Goal: Task Accomplishment & Management: Complete application form

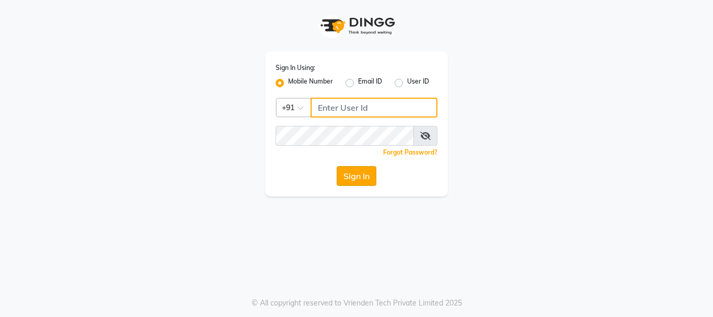
type input "9158581276"
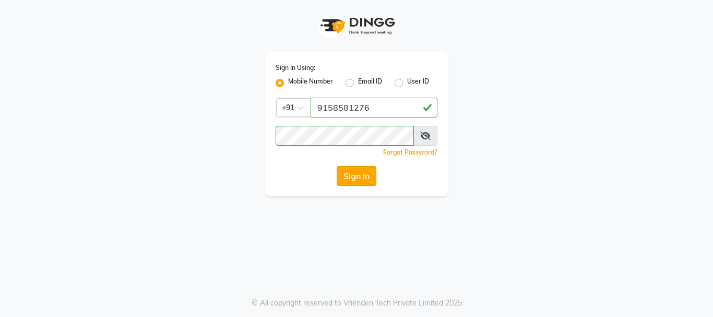
click at [362, 183] on button "Sign In" at bounding box center [357, 176] width 40 height 20
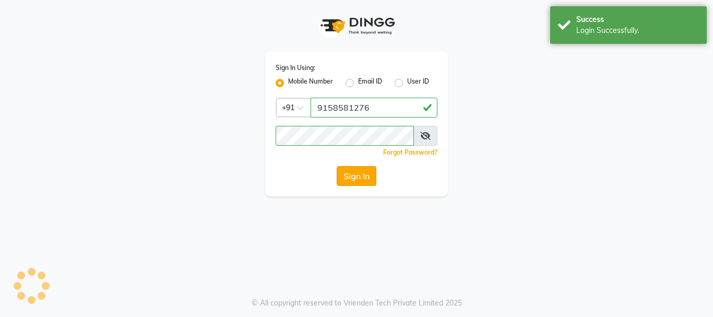
select select "911"
select select "service"
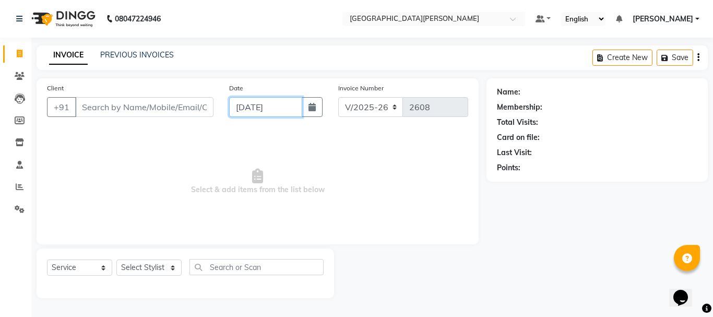
click at [249, 102] on input "[DATE]" at bounding box center [265, 107] width 73 height 20
select select "9"
select select "2025"
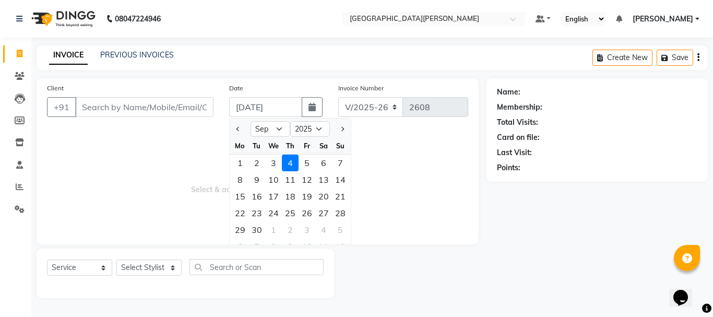
click at [406, 214] on span "Select & add items from the list below" at bounding box center [257, 181] width 421 height 104
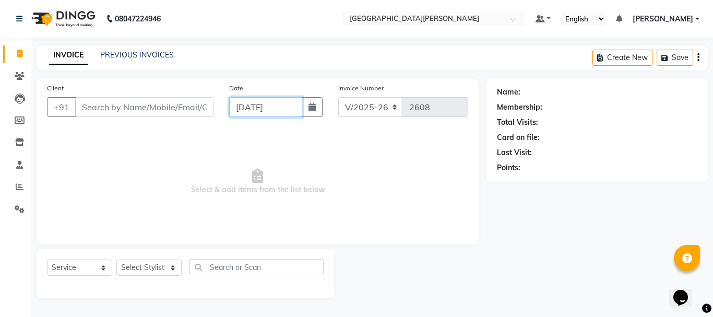
click at [250, 108] on input "[DATE]" at bounding box center [265, 107] width 73 height 20
select select "9"
select select "2025"
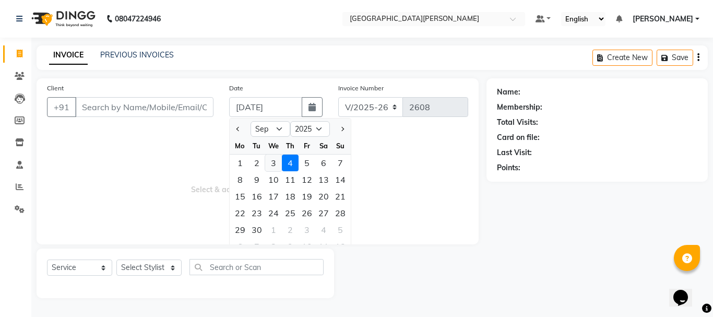
click at [276, 160] on div "3" at bounding box center [273, 163] width 17 height 17
type input "[DATE]"
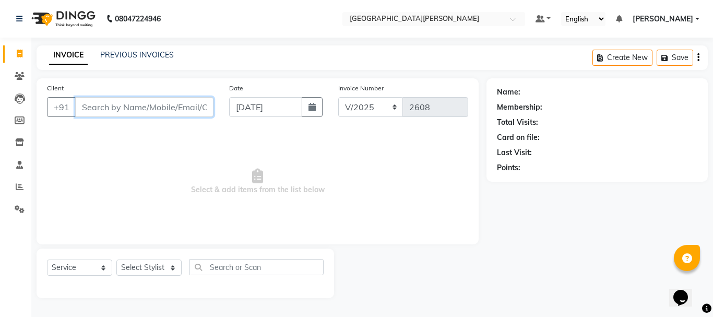
click at [131, 104] on input "Client" at bounding box center [144, 107] width 138 height 20
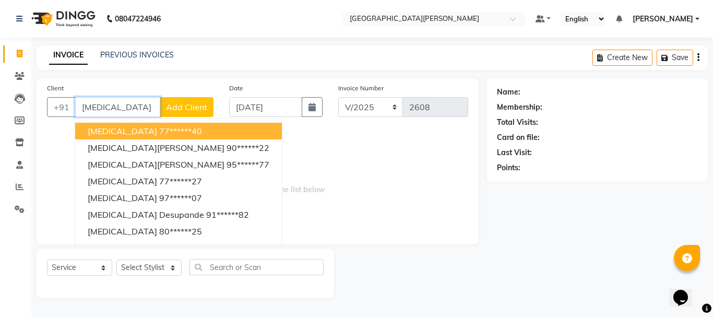
click at [115, 108] on input "[MEDICAL_DATA]" at bounding box center [117, 107] width 85 height 20
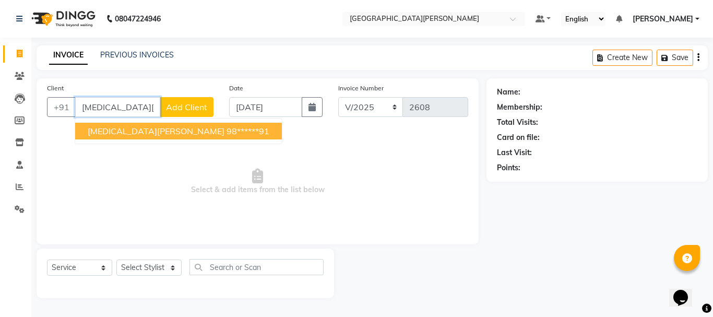
click at [111, 132] on span "[MEDICAL_DATA][PERSON_NAME]" at bounding box center [156, 131] width 137 height 10
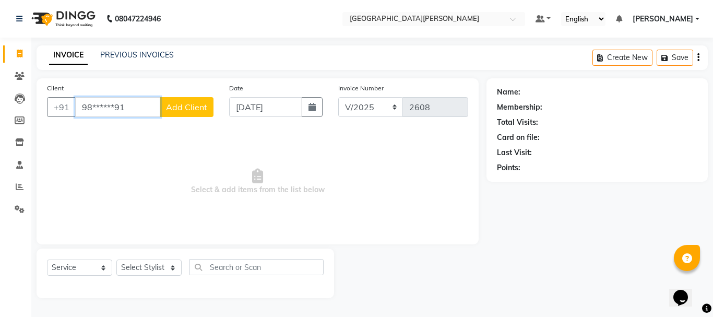
type input "98******91"
click at [168, 267] on select "Select Stylist [PERSON_NAME] [PERSON_NAME] [PERSON_NAME] [PERSON_NAME] [PERSON_…" at bounding box center [148, 268] width 65 height 16
select select "47321"
click at [116, 260] on select "Select Stylist [PERSON_NAME] [PERSON_NAME] [PERSON_NAME] [PERSON_NAME] [PERSON_…" at bounding box center [148, 268] width 65 height 16
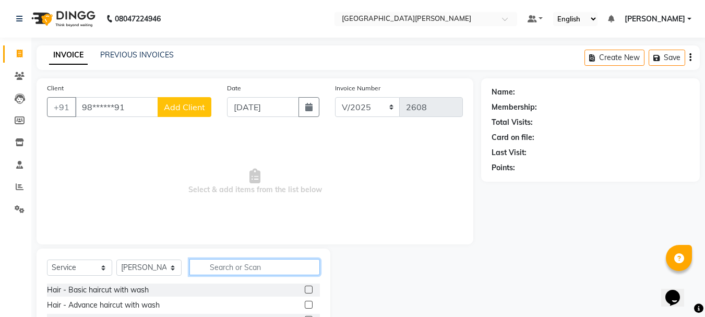
click at [248, 268] on input "text" at bounding box center [255, 267] width 131 height 16
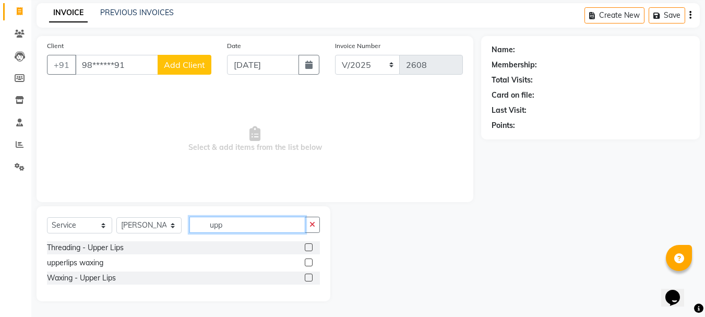
scroll to position [42, 0]
type input "upp"
click at [307, 247] on label at bounding box center [309, 247] width 8 height 8
click at [307, 247] on input "checkbox" at bounding box center [308, 247] width 7 height 7
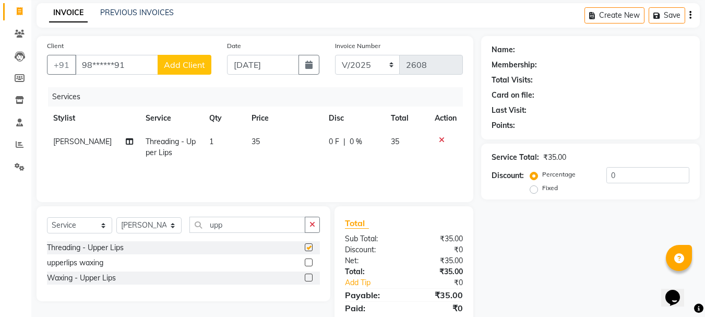
checkbox input "false"
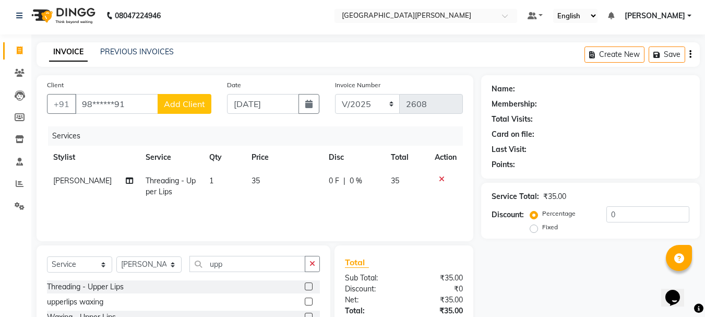
scroll to position [0, 0]
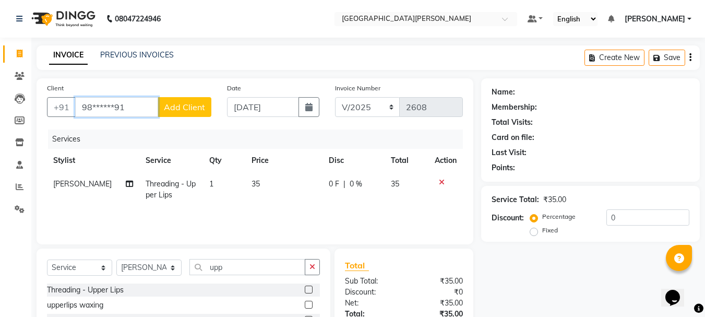
click at [137, 109] on input "98******91" at bounding box center [116, 107] width 83 height 20
type input "9"
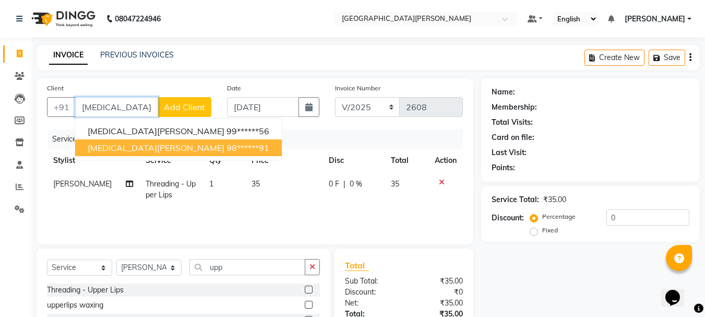
click at [137, 152] on button "[MEDICAL_DATA][PERSON_NAME] 98******91" at bounding box center [178, 147] width 207 height 17
type input "98******91"
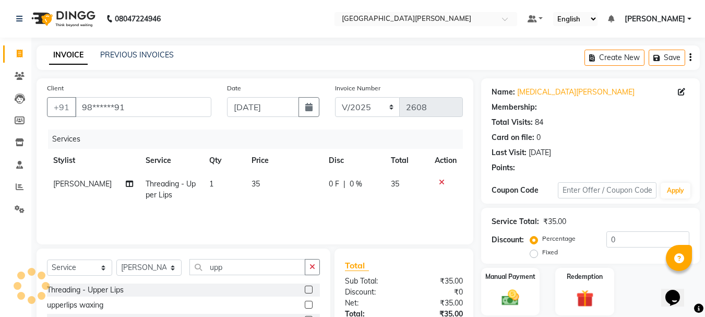
select select "1: Object"
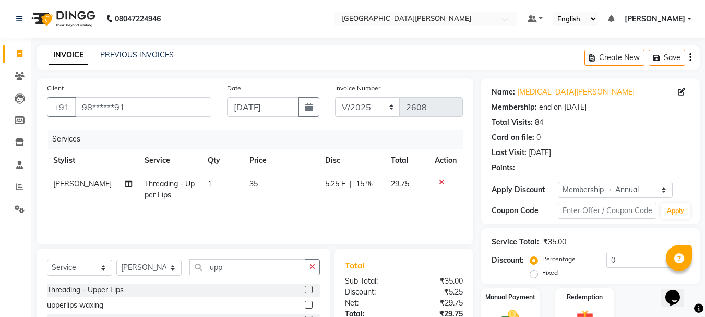
type input "15"
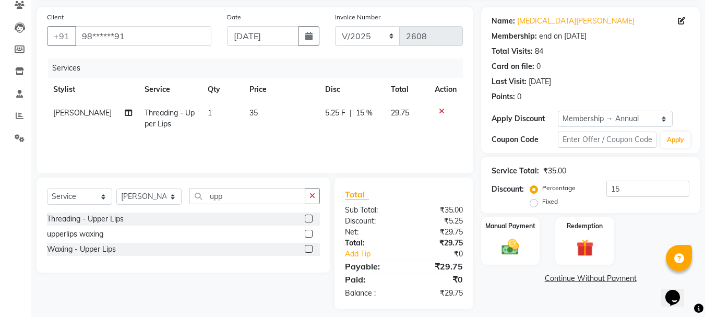
scroll to position [79, 0]
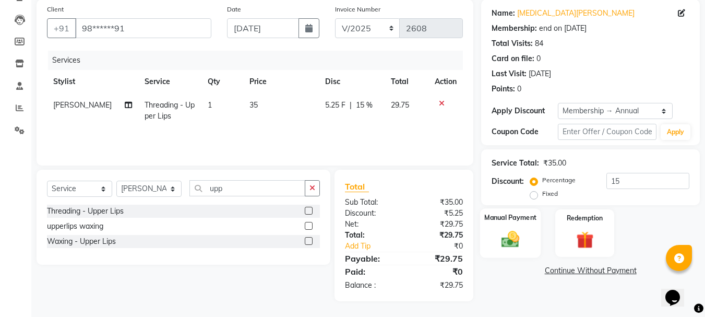
click at [522, 246] on img at bounding box center [510, 239] width 29 height 21
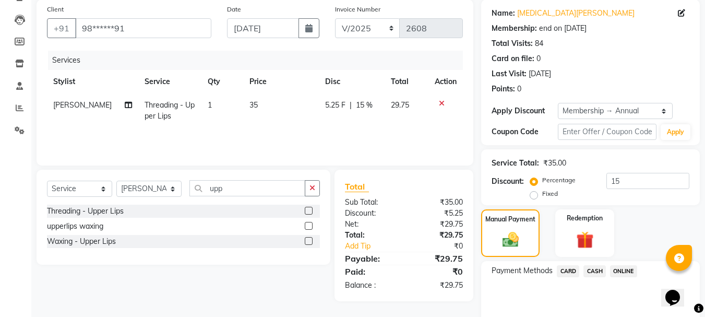
click at [619, 272] on span "ONLINE" at bounding box center [623, 271] width 27 height 12
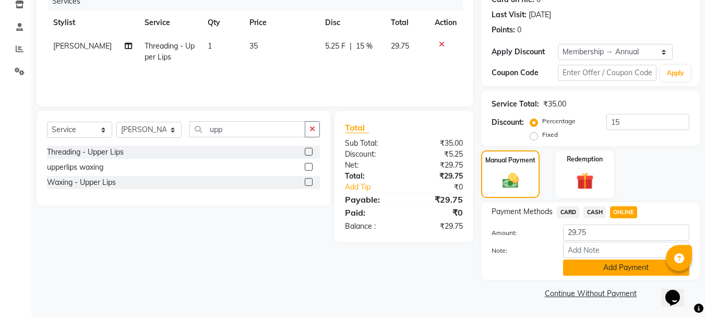
click at [611, 272] on button "Add Payment" at bounding box center [626, 268] width 126 height 16
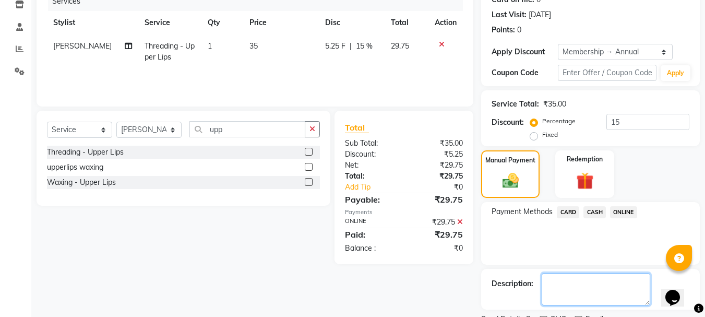
click at [584, 273] on textarea at bounding box center [596, 289] width 109 height 32
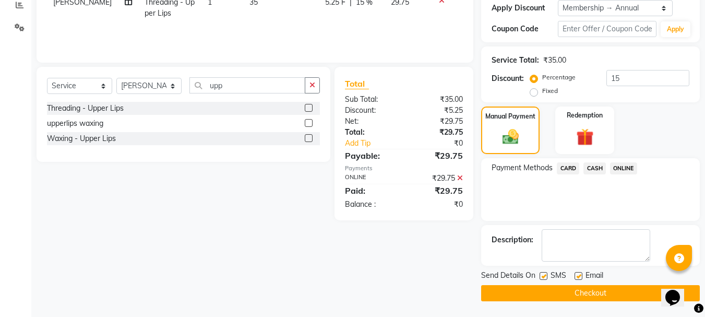
click at [551, 297] on button "Checkout" at bounding box center [590, 293] width 219 height 16
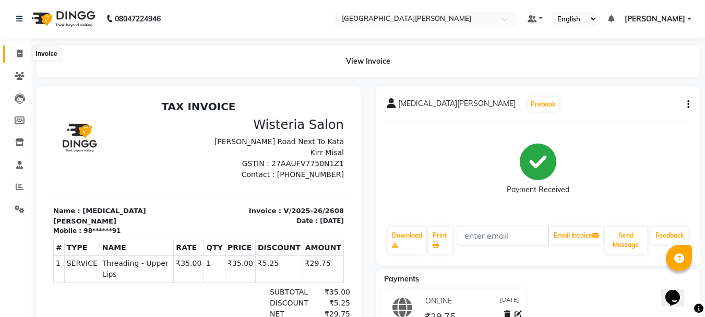
click at [19, 50] on icon at bounding box center [20, 54] width 6 height 8
select select "911"
select select "service"
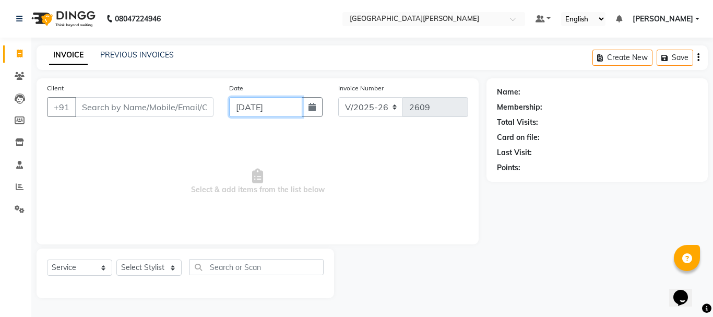
click at [247, 104] on input "[DATE]" at bounding box center [265, 107] width 73 height 20
select select "9"
select select "2025"
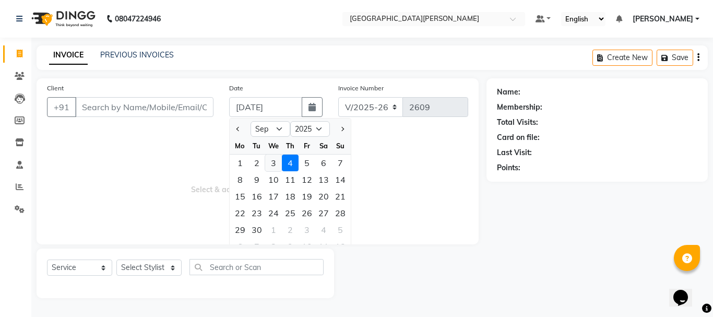
click at [275, 162] on div "3" at bounding box center [273, 163] width 17 height 17
type input "[DATE]"
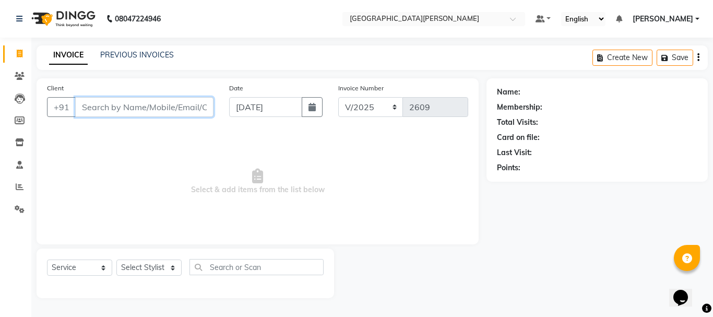
click at [137, 109] on input "Client" at bounding box center [144, 107] width 138 height 20
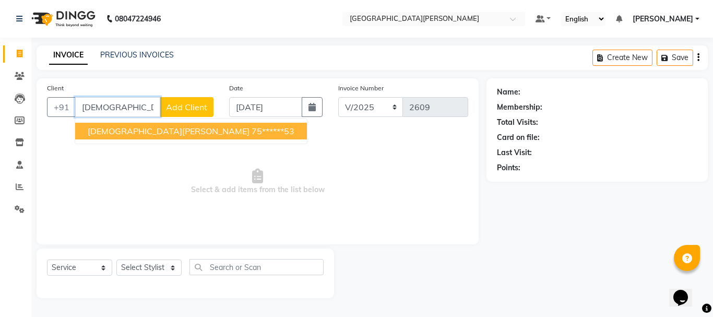
click at [145, 132] on span "[DEMOGRAPHIC_DATA][PERSON_NAME]" at bounding box center [169, 131] width 162 height 10
type input "75******53"
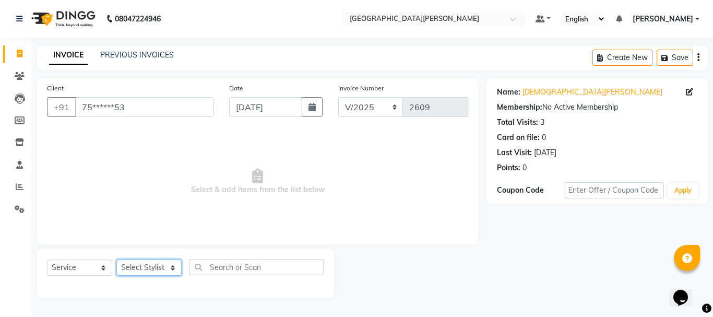
click at [171, 265] on select "Select Stylist [PERSON_NAME] [PERSON_NAME] [PERSON_NAME] [PERSON_NAME] [PERSON_…" at bounding box center [148, 268] width 65 height 16
select select "15253"
click at [116, 260] on select "Select Stylist [PERSON_NAME] [PERSON_NAME] [PERSON_NAME] [PERSON_NAME] [PERSON_…" at bounding box center [148, 268] width 65 height 16
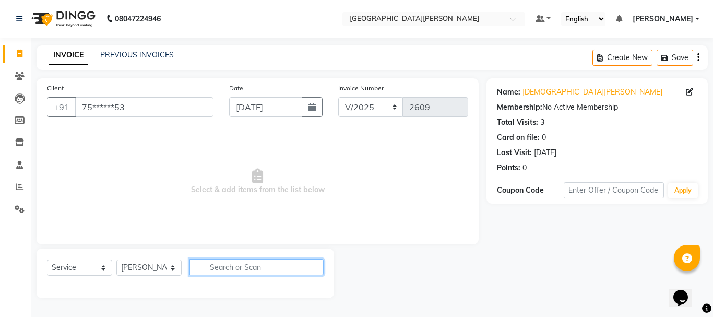
click at [246, 264] on input "text" at bounding box center [257, 267] width 134 height 16
type input "blow dry"
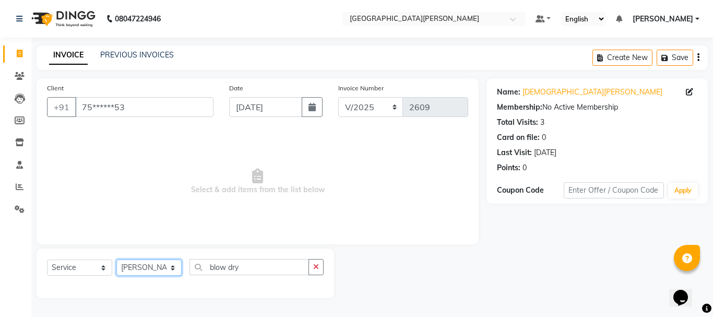
click at [172, 266] on select "Select Stylist [PERSON_NAME] [PERSON_NAME] [PERSON_NAME] [PERSON_NAME] [PERSON_…" at bounding box center [148, 268] width 65 height 16
select select "53875"
click at [116, 260] on select "Select Stylist [PERSON_NAME] [PERSON_NAME] [PERSON_NAME] [PERSON_NAME] [PERSON_…" at bounding box center [148, 268] width 65 height 16
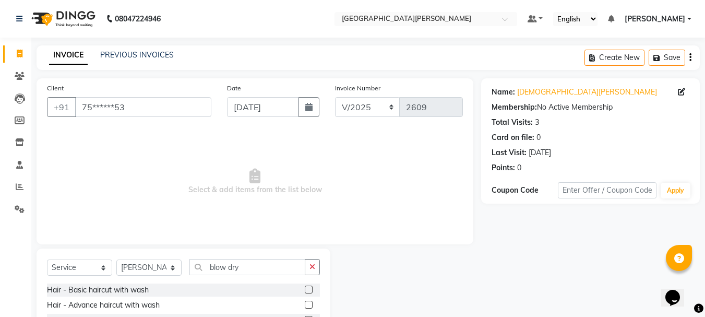
click at [305, 287] on label at bounding box center [309, 290] width 8 height 8
click at [305, 287] on input "checkbox" at bounding box center [308, 290] width 7 height 7
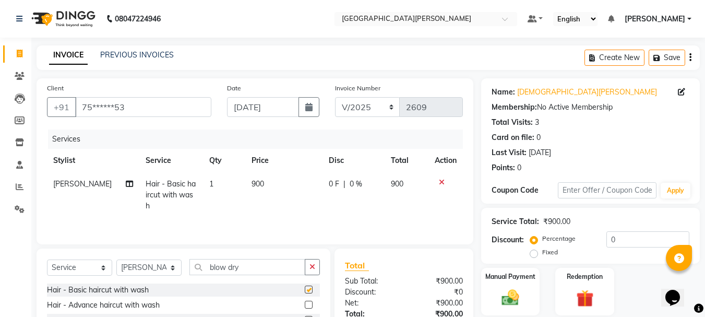
checkbox input "false"
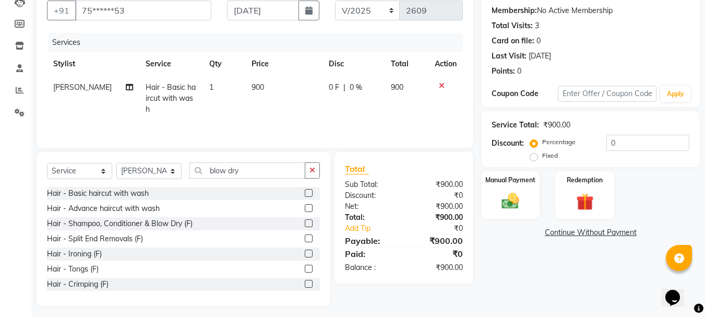
scroll to position [101, 0]
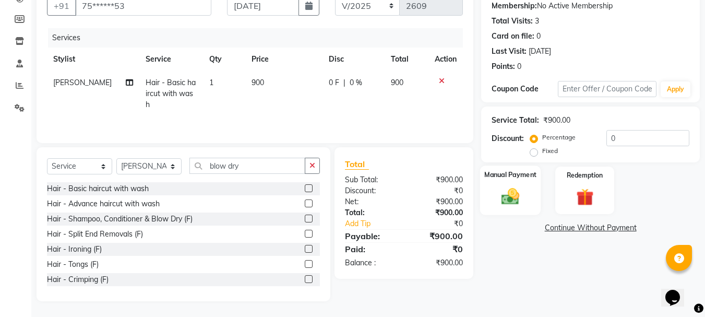
click at [521, 197] on img at bounding box center [510, 196] width 29 height 21
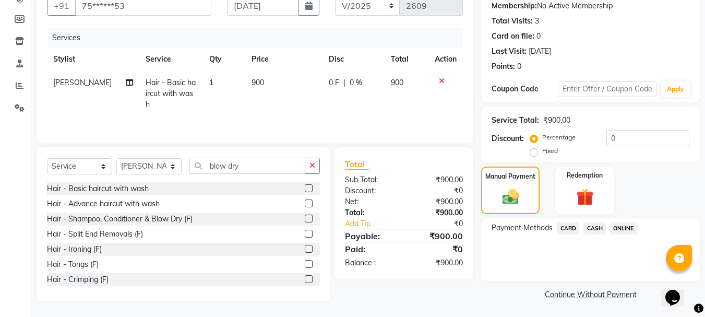
click at [619, 227] on span "ONLINE" at bounding box center [623, 228] width 27 height 12
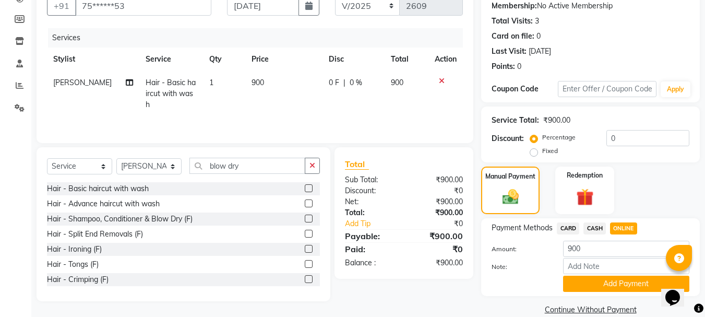
click at [443, 83] on icon at bounding box center [442, 80] width 6 height 7
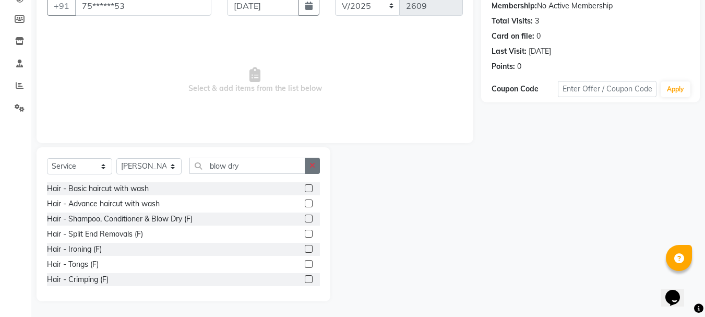
click at [314, 168] on icon "button" at bounding box center [313, 165] width 6 height 7
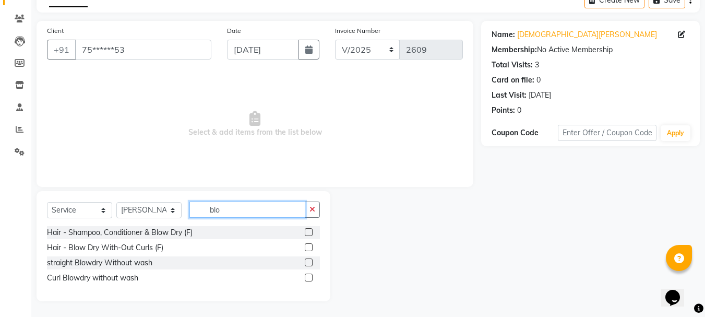
scroll to position [57, 0]
type input "blow"
click at [308, 233] on label at bounding box center [309, 232] width 8 height 8
click at [308, 233] on input "checkbox" at bounding box center [308, 232] width 7 height 7
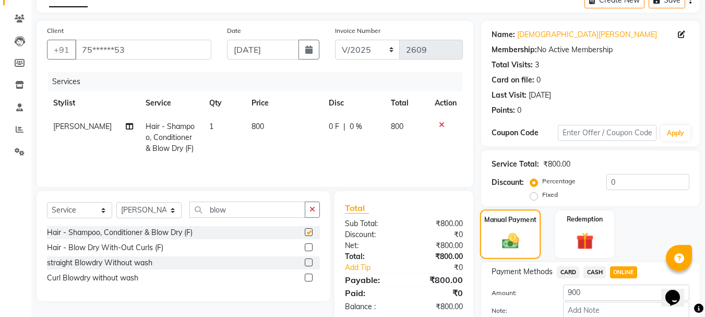
checkbox input "false"
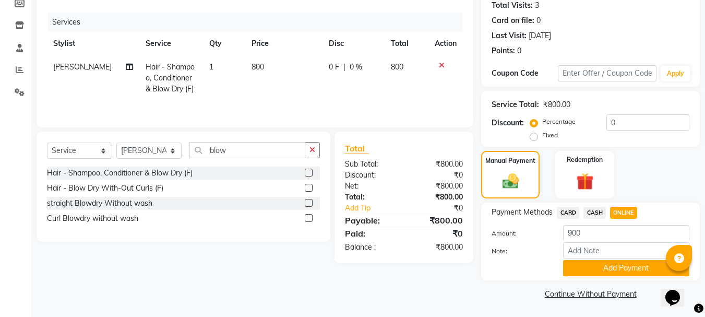
scroll to position [117, 0]
click at [572, 215] on span "CARD" at bounding box center [568, 212] width 22 height 12
type input "800"
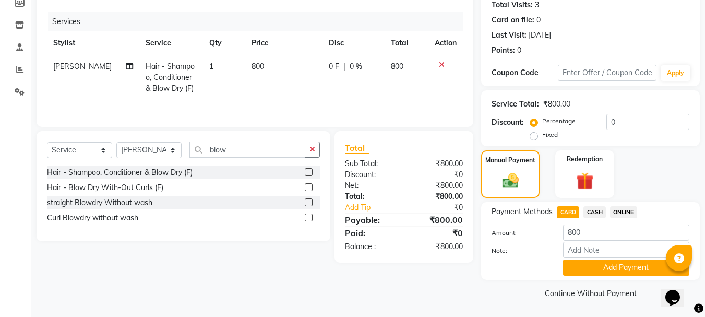
click at [619, 209] on span "ONLINE" at bounding box center [623, 212] width 27 height 12
click at [580, 266] on button "Add Payment" at bounding box center [626, 268] width 126 height 16
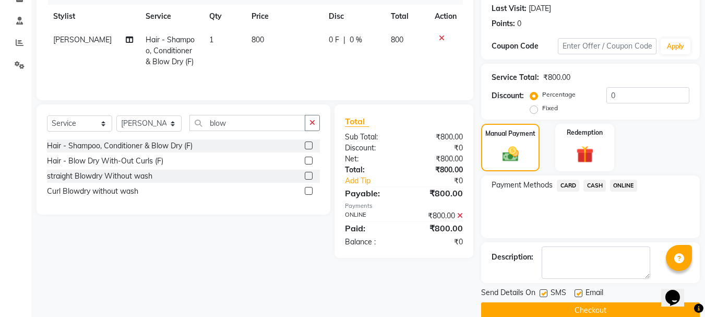
scroll to position [161, 0]
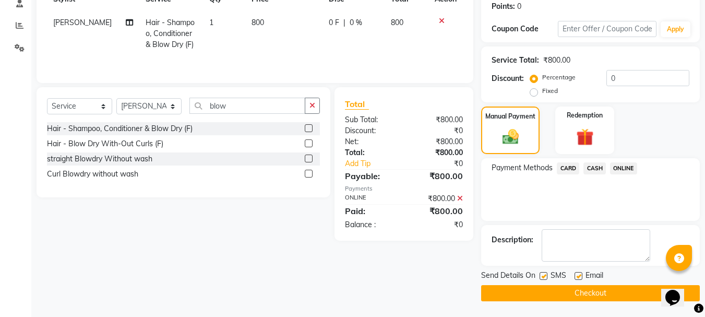
click at [536, 296] on button "Checkout" at bounding box center [590, 293] width 219 height 16
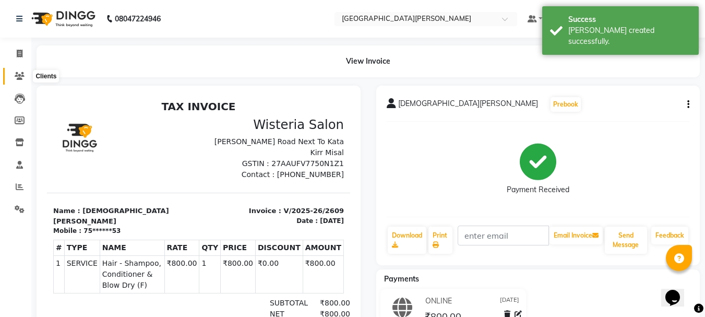
click at [19, 77] on icon at bounding box center [20, 76] width 10 height 8
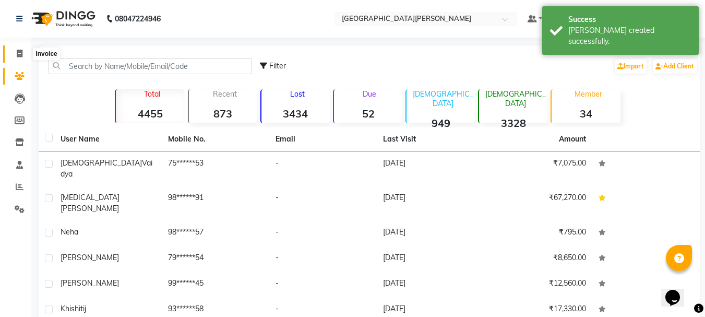
click at [17, 49] on span at bounding box center [19, 54] width 18 height 12
select select "service"
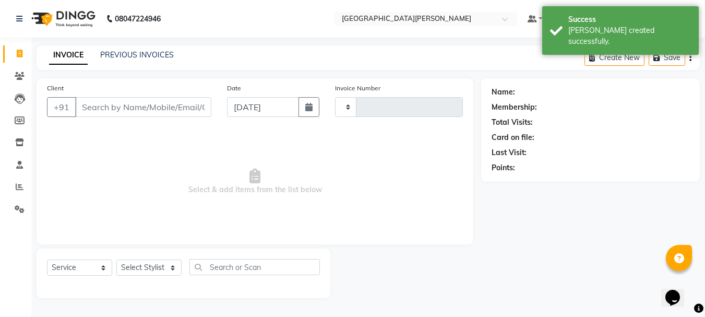
type input "2610"
select select "911"
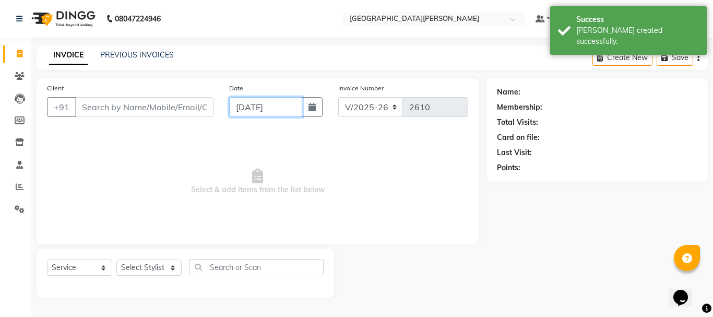
click at [243, 102] on input "[DATE]" at bounding box center [265, 107] width 73 height 20
select select "9"
select select "2025"
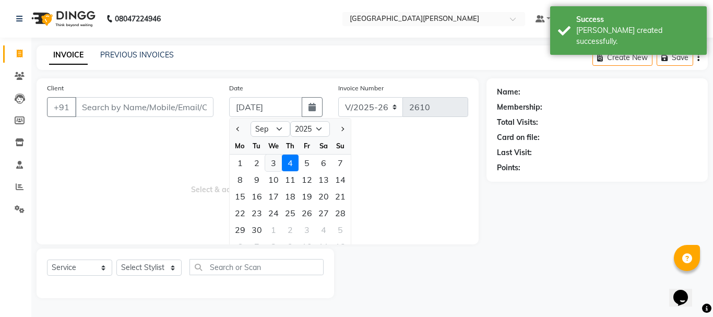
click at [276, 166] on div "3" at bounding box center [273, 163] width 17 height 17
type input "[DATE]"
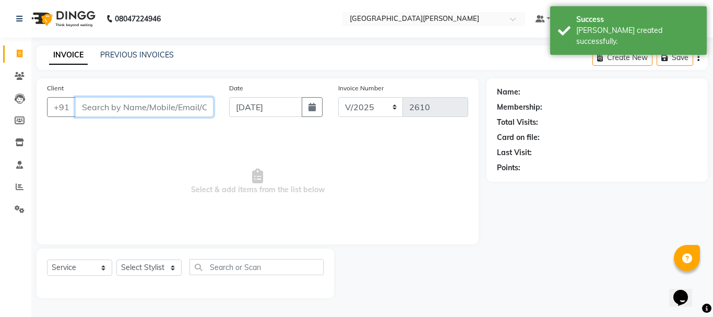
click at [135, 107] on input "Client" at bounding box center [144, 107] width 138 height 20
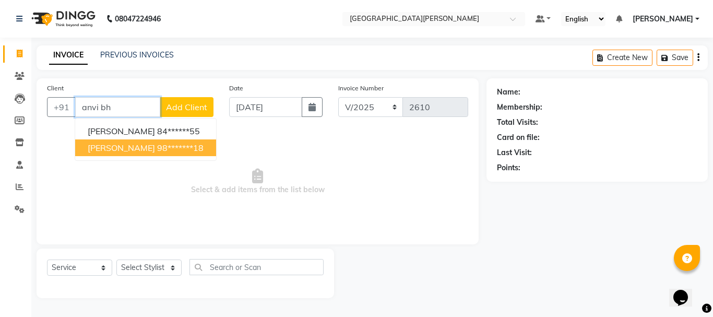
click at [157, 149] on ngb-highlight "98*******18" at bounding box center [180, 148] width 46 height 10
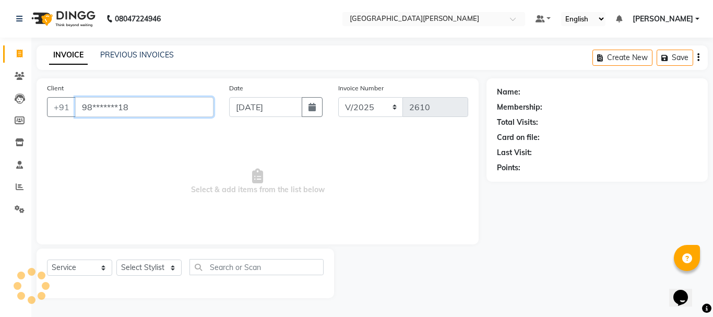
type input "98*******18"
click at [171, 270] on select "Select Stylist [PERSON_NAME] [PERSON_NAME] [PERSON_NAME] [PERSON_NAME] [PERSON_…" at bounding box center [148, 268] width 65 height 16
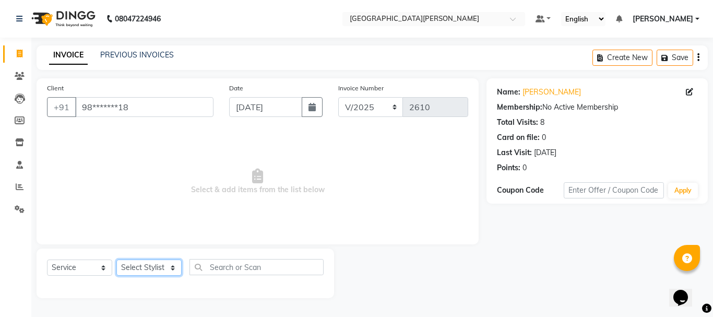
select select "47321"
click at [116, 260] on select "Select Stylist [PERSON_NAME] [PERSON_NAME] [PERSON_NAME] [PERSON_NAME] [PERSON_…" at bounding box center [148, 268] width 65 height 16
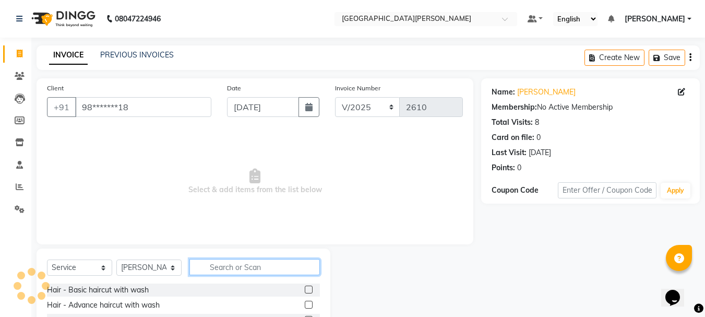
click at [226, 263] on input "text" at bounding box center [255, 267] width 131 height 16
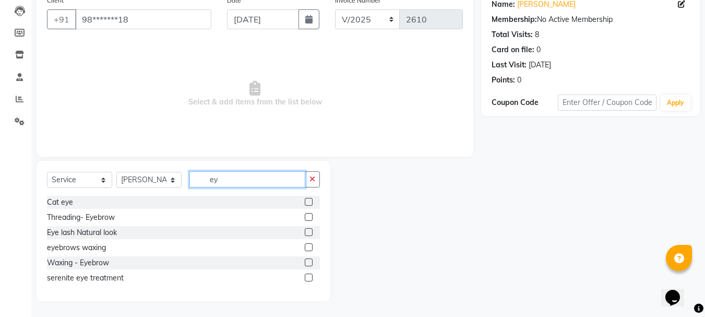
scroll to position [88, 0]
type input "ey"
click at [307, 218] on label at bounding box center [309, 217] width 8 height 8
click at [307, 218] on input "checkbox" at bounding box center [308, 217] width 7 height 7
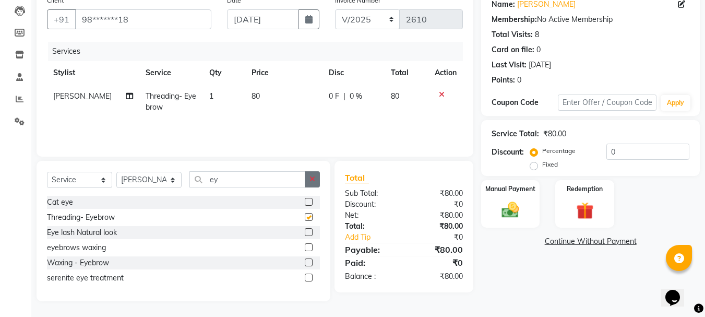
checkbox input "false"
click at [313, 181] on icon "button" at bounding box center [313, 178] width 6 height 7
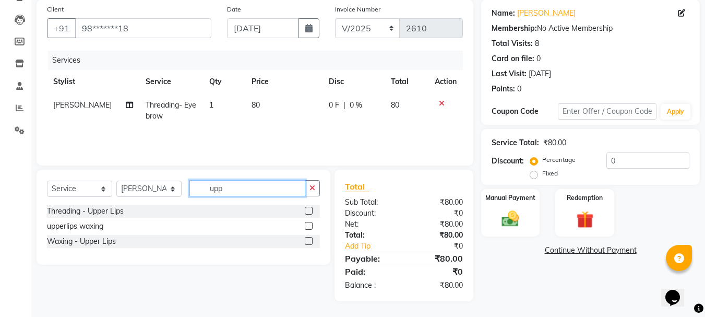
scroll to position [79, 0]
type input "upp"
click at [309, 211] on label at bounding box center [309, 211] width 8 height 8
click at [309, 211] on input "checkbox" at bounding box center [308, 211] width 7 height 7
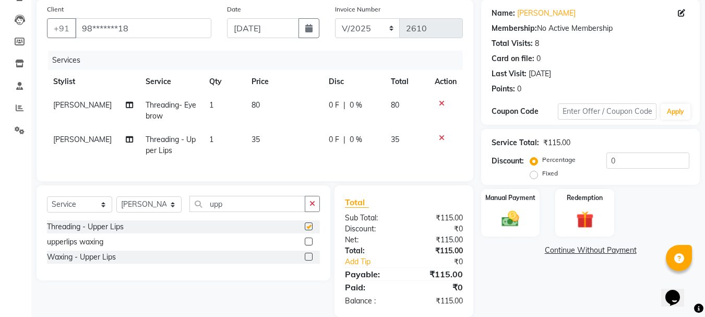
checkbox input "false"
click at [313, 207] on icon "button" at bounding box center [313, 203] width 6 height 7
type input "chin"
click at [308, 230] on label at bounding box center [309, 226] width 8 height 8
click at [308, 230] on input "checkbox" at bounding box center [308, 226] width 7 height 7
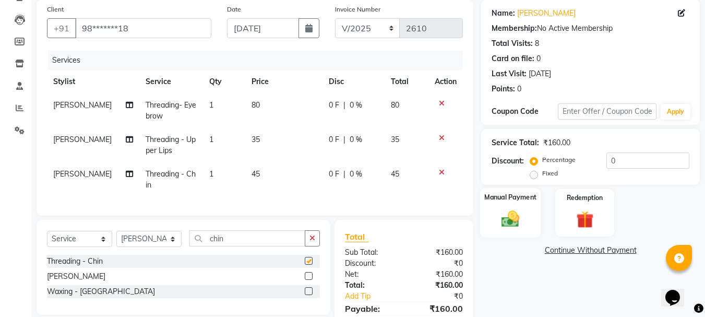
checkbox input "false"
click at [529, 217] on div "Manual Payment" at bounding box center [510, 213] width 61 height 50
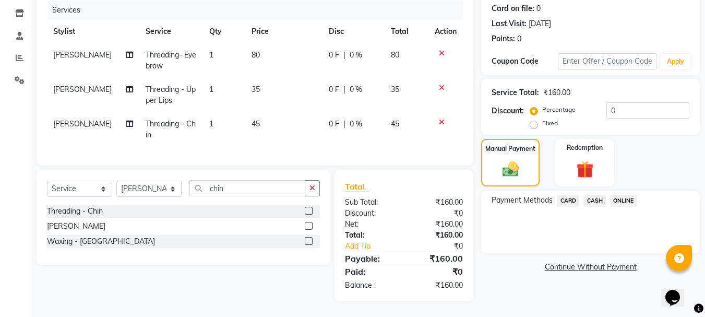
scroll to position [137, 0]
click at [626, 195] on span "ONLINE" at bounding box center [623, 201] width 27 height 12
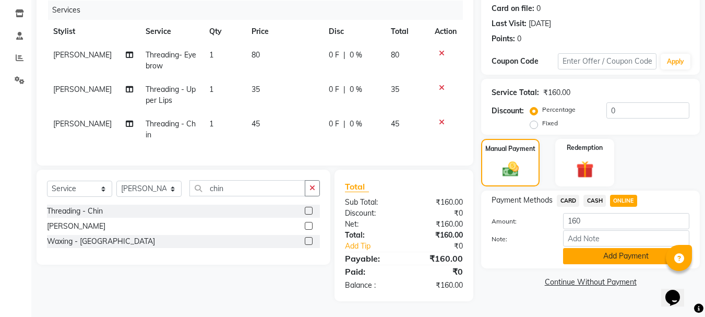
click at [585, 248] on button "Add Payment" at bounding box center [626, 256] width 126 height 16
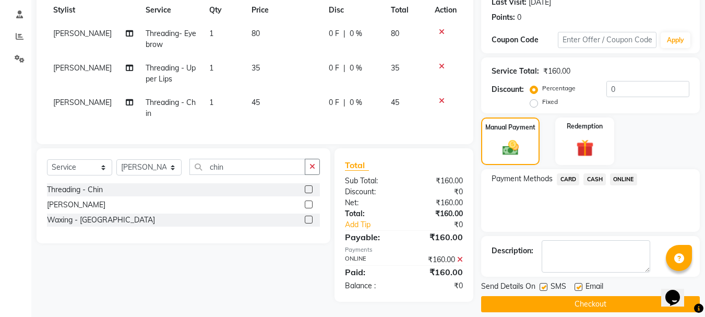
scroll to position [161, 0]
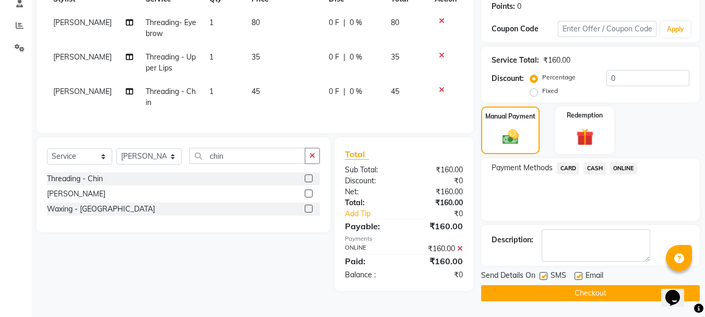
click at [529, 298] on button "Checkout" at bounding box center [590, 293] width 219 height 16
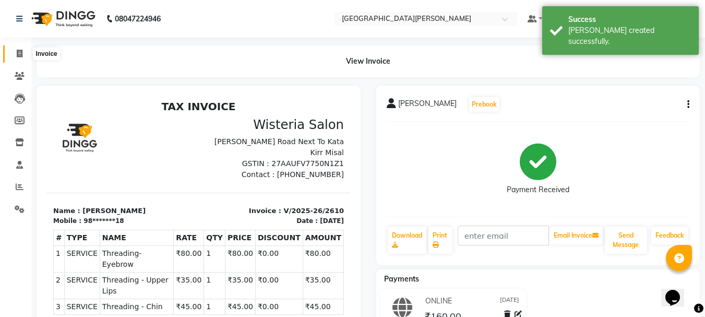
click at [20, 50] on icon at bounding box center [20, 54] width 6 height 8
select select "service"
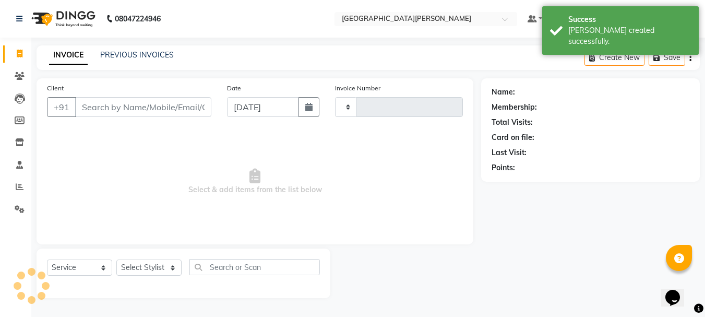
type input "2611"
select select "911"
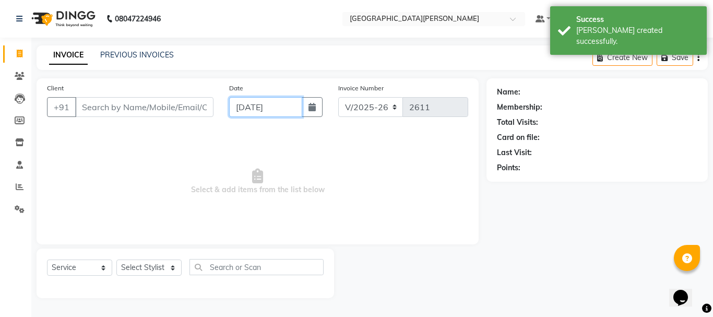
click at [241, 111] on input "[DATE]" at bounding box center [265, 107] width 73 height 20
select select "9"
select select "2025"
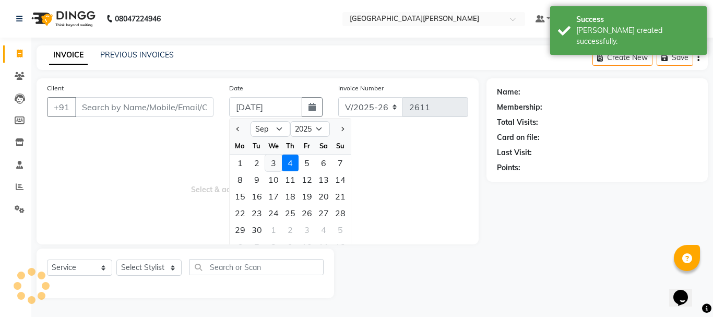
click at [273, 161] on div "3" at bounding box center [273, 163] width 17 height 17
type input "[DATE]"
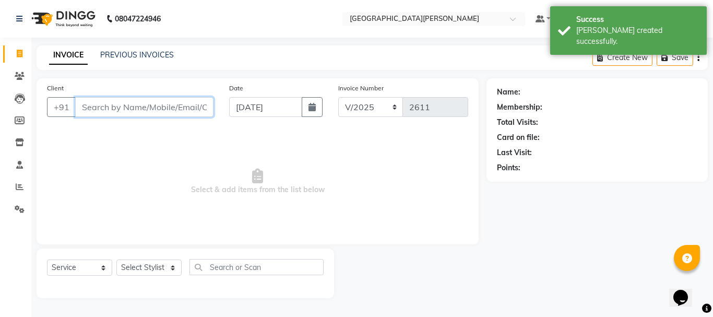
click at [100, 105] on input "Client" at bounding box center [144, 107] width 138 height 20
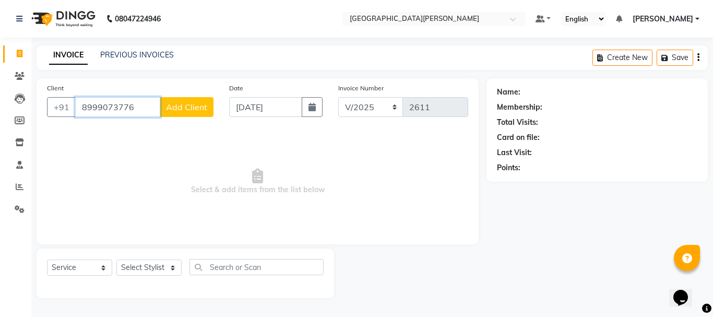
type input "8999073776"
click at [171, 107] on span "Add Client" at bounding box center [186, 107] width 41 height 10
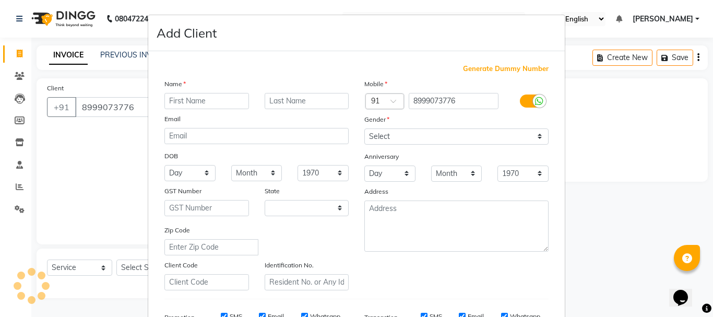
select select "22"
type input "Ariana"
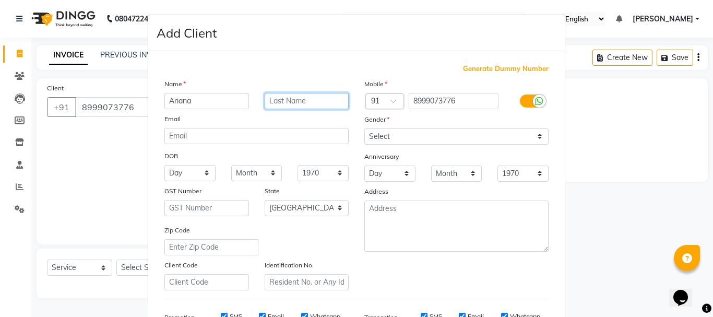
click at [267, 104] on input "text" at bounding box center [307, 101] width 85 height 16
type input "Gurung"
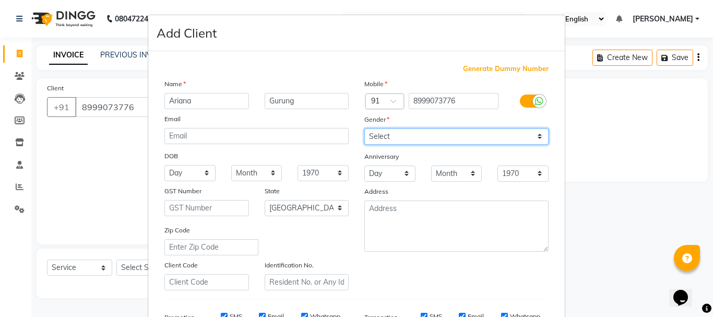
click at [391, 134] on select "Select [DEMOGRAPHIC_DATA] [DEMOGRAPHIC_DATA] Other Prefer Not To Say" at bounding box center [456, 136] width 184 height 16
select select "[DEMOGRAPHIC_DATA]"
click at [364, 128] on select "Select [DEMOGRAPHIC_DATA] [DEMOGRAPHIC_DATA] Other Prefer Not To Say" at bounding box center [456, 136] width 184 height 16
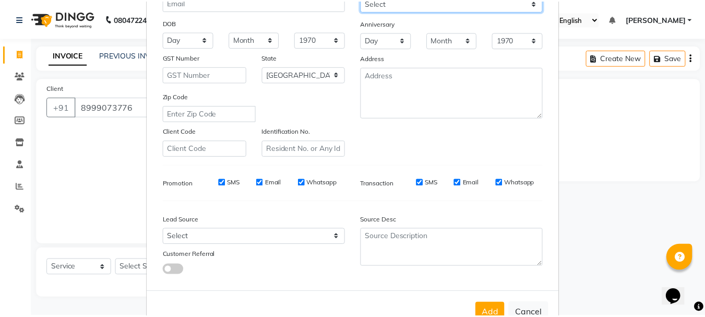
scroll to position [165, 0]
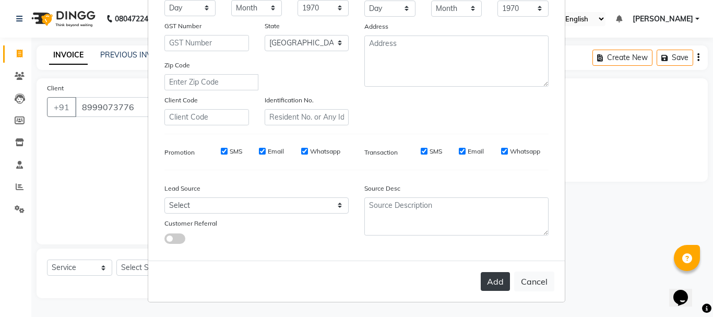
click at [489, 282] on button "Add" at bounding box center [495, 281] width 29 height 19
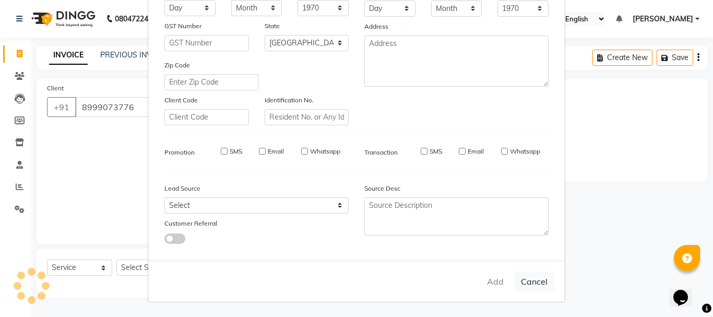
type input "89******76"
select select
select select "null"
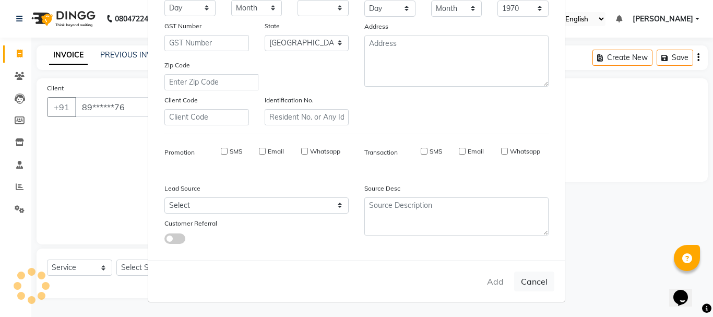
select select
checkbox input "false"
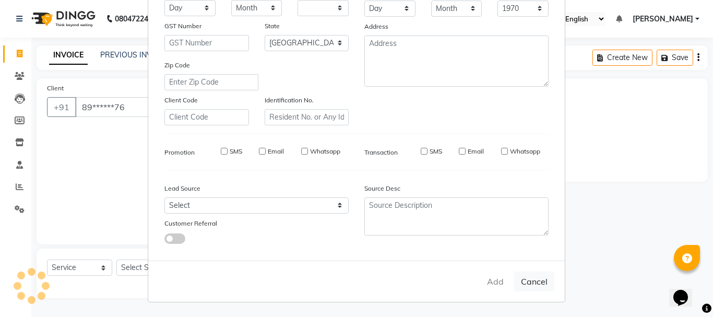
checkbox input "false"
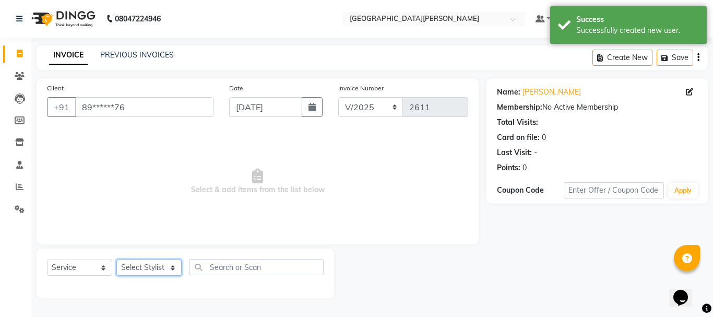
click at [169, 268] on select "Select Stylist [PERSON_NAME] [PERSON_NAME] [PERSON_NAME] [PERSON_NAME] [PERSON_…" at bounding box center [148, 268] width 65 height 16
select select "53875"
click at [116, 260] on select "Select Stylist [PERSON_NAME] [PERSON_NAME] [PERSON_NAME] [PERSON_NAME] [PERSON_…" at bounding box center [148, 268] width 65 height 16
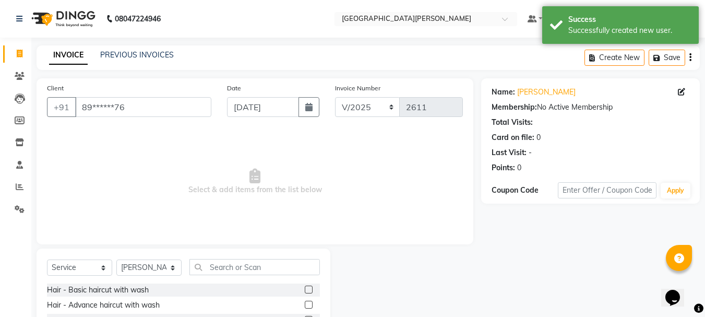
click at [305, 293] on label at bounding box center [309, 290] width 8 height 8
click at [305, 293] on input "checkbox" at bounding box center [308, 290] width 7 height 7
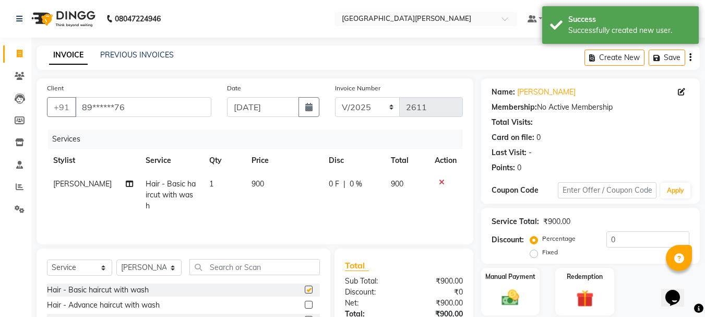
checkbox input "false"
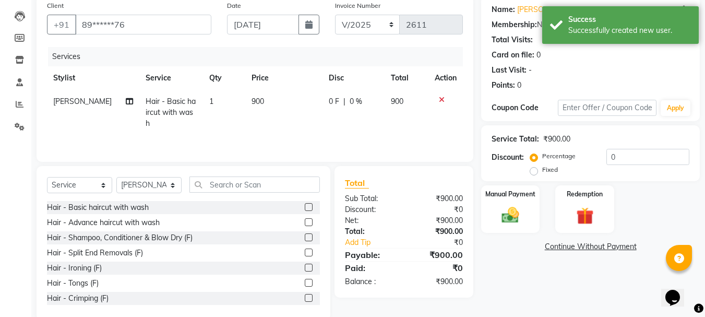
scroll to position [101, 0]
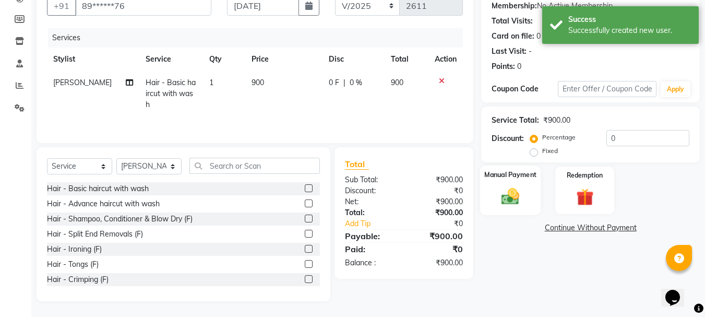
click at [533, 194] on div "Manual Payment" at bounding box center [510, 191] width 61 height 50
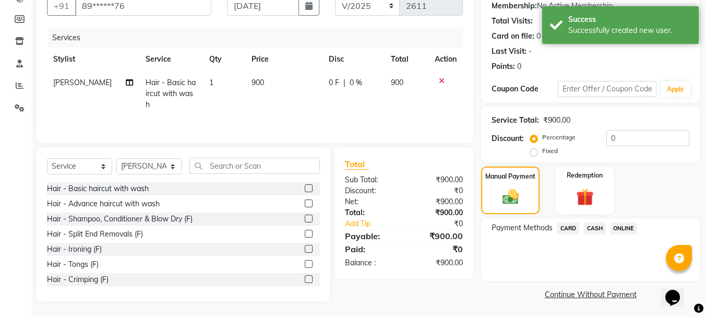
click at [626, 227] on span "ONLINE" at bounding box center [623, 228] width 27 height 12
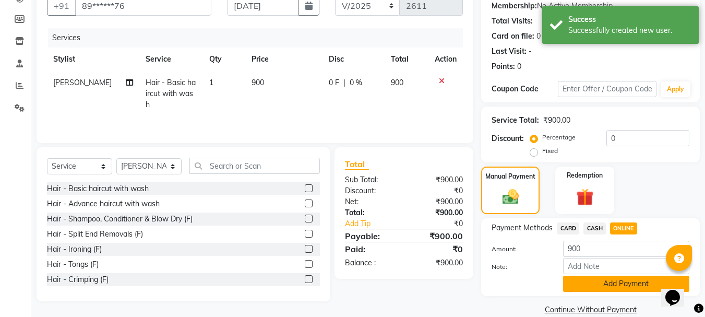
click at [586, 280] on button "Add Payment" at bounding box center [626, 284] width 126 height 16
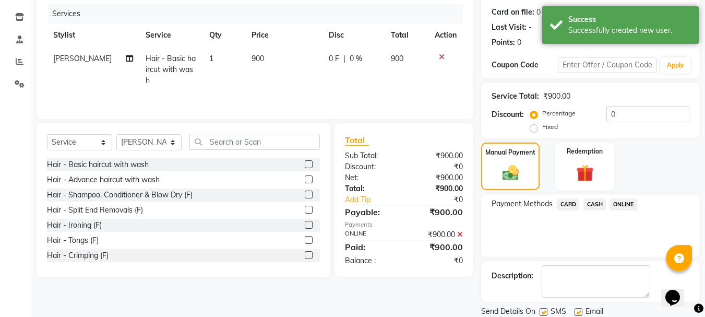
scroll to position [161, 0]
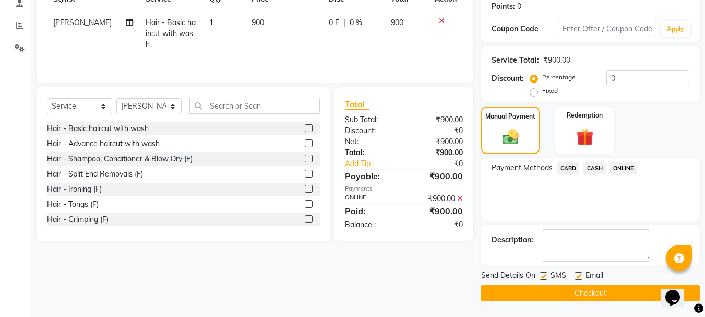
click at [562, 295] on button "Checkout" at bounding box center [590, 293] width 219 height 16
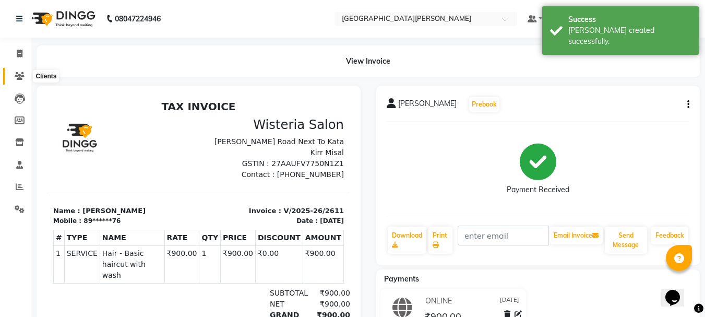
click at [17, 74] on icon at bounding box center [20, 76] width 10 height 8
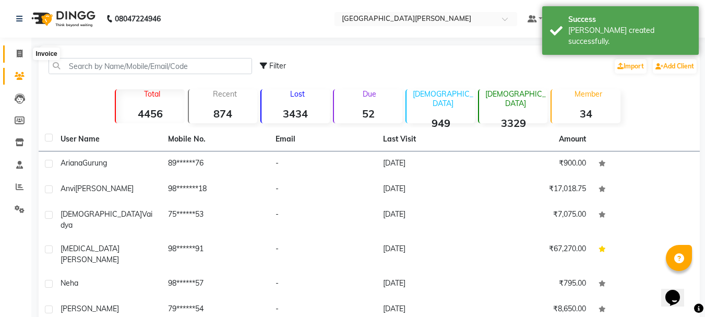
click at [16, 51] on span at bounding box center [19, 54] width 18 height 12
select select "service"
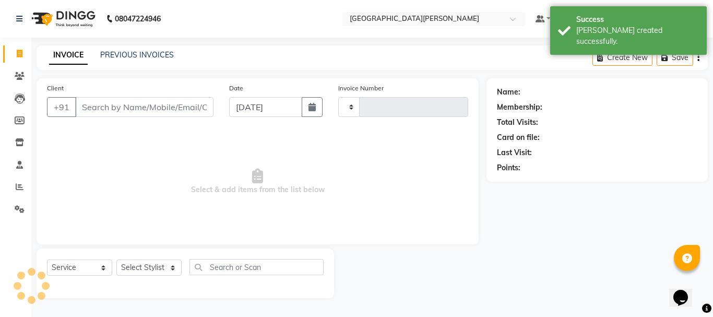
type input "2612"
select select "911"
click at [246, 103] on input "[DATE]" at bounding box center [265, 107] width 73 height 20
select select "9"
select select "2025"
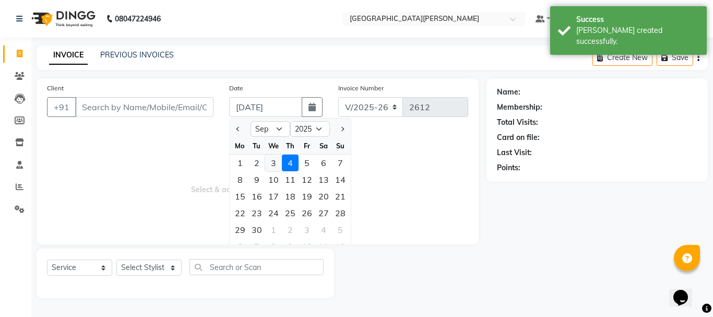
click at [274, 166] on div "3" at bounding box center [273, 163] width 17 height 17
type input "[DATE]"
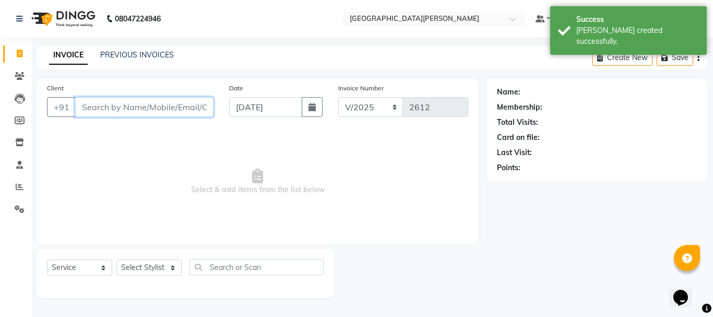
click at [123, 108] on input "Client" at bounding box center [144, 107] width 138 height 20
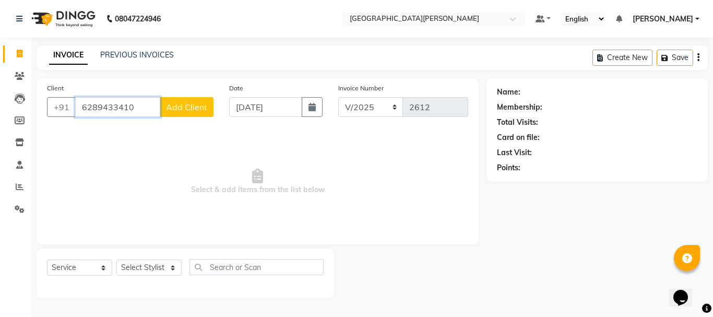
type input "6289433410"
click at [178, 105] on span "Add Client" at bounding box center [186, 107] width 41 height 10
select select "22"
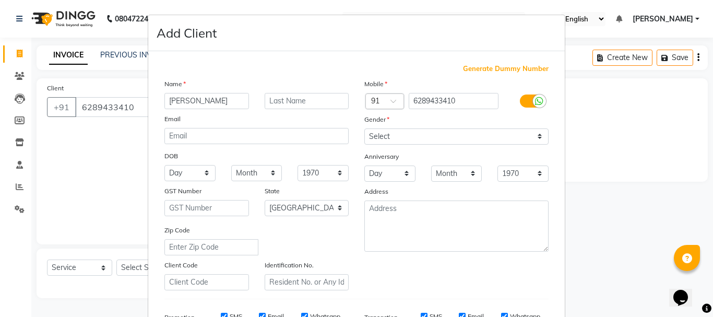
type input "[PERSON_NAME]"
click at [371, 136] on select "Select [DEMOGRAPHIC_DATA] [DEMOGRAPHIC_DATA] Other Prefer Not To Say" at bounding box center [456, 136] width 184 height 16
select select "[DEMOGRAPHIC_DATA]"
click at [364, 128] on select "Select [DEMOGRAPHIC_DATA] [DEMOGRAPHIC_DATA] Other Prefer Not To Say" at bounding box center [456, 136] width 184 height 16
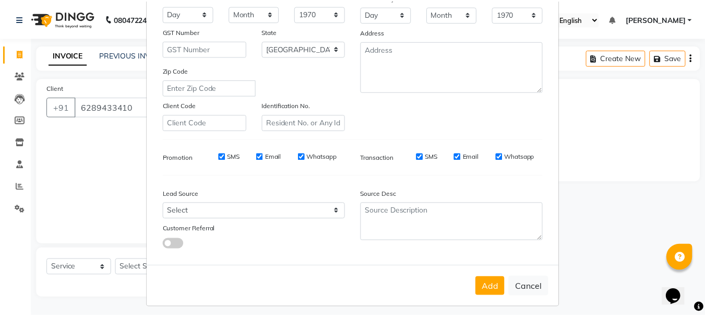
scroll to position [165, 0]
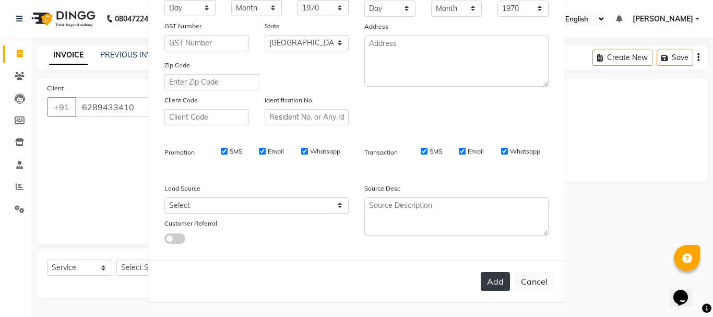
click at [488, 279] on button "Add" at bounding box center [495, 281] width 29 height 19
type input "62******10"
select select
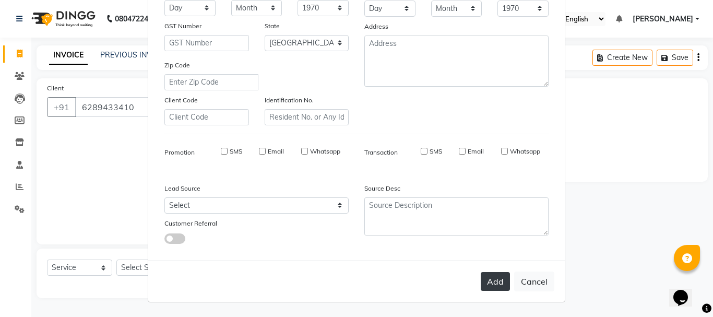
select select "null"
select select
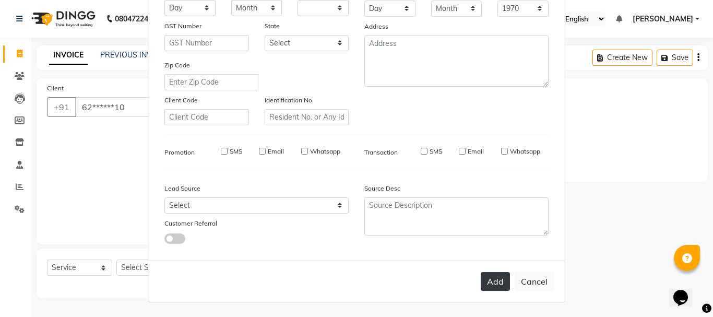
checkbox input "false"
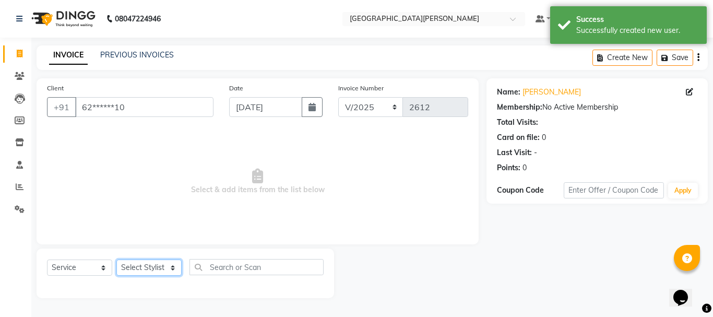
click at [172, 273] on select "Select Stylist [PERSON_NAME] [PERSON_NAME] [PERSON_NAME] [PERSON_NAME] [PERSON_…" at bounding box center [148, 268] width 65 height 16
select select "90283"
click at [116, 260] on select "Select Stylist [PERSON_NAME] [PERSON_NAME] [PERSON_NAME] [PERSON_NAME] [PERSON_…" at bounding box center [148, 268] width 65 height 16
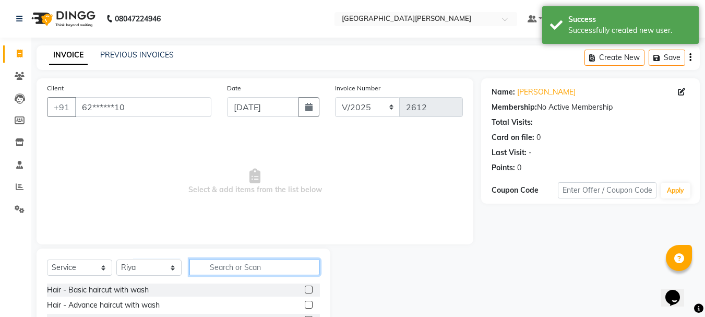
click at [225, 266] on input "text" at bounding box center [255, 267] width 131 height 16
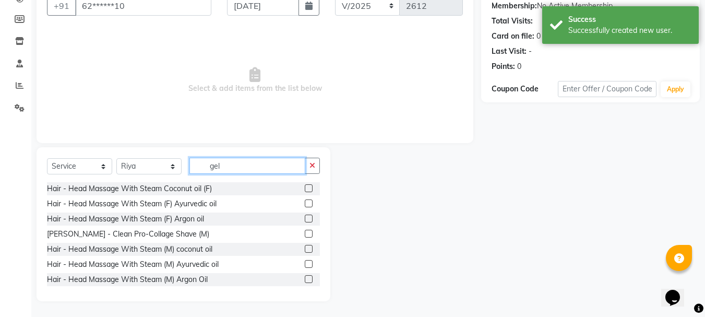
scroll to position [73, 0]
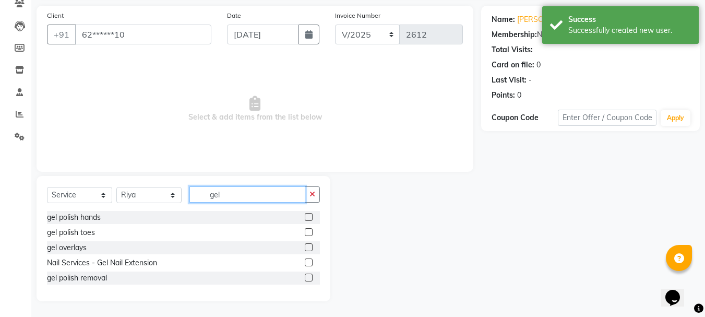
type input "gel"
click at [309, 217] on label at bounding box center [309, 217] width 8 height 8
click at [309, 217] on input "checkbox" at bounding box center [308, 217] width 7 height 7
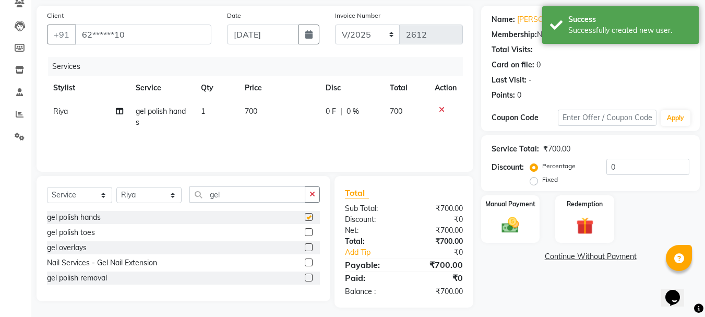
checkbox input "false"
click at [314, 198] on button "button" at bounding box center [312, 194] width 15 height 16
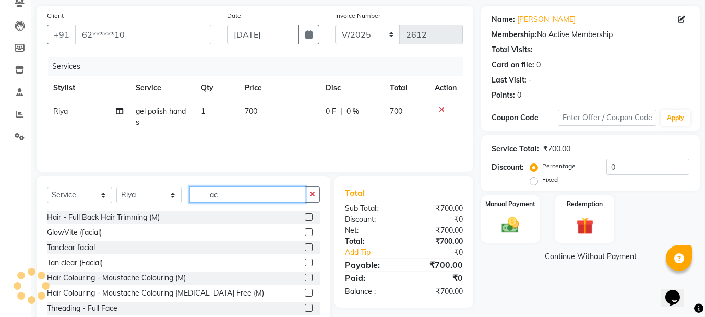
type input "a"
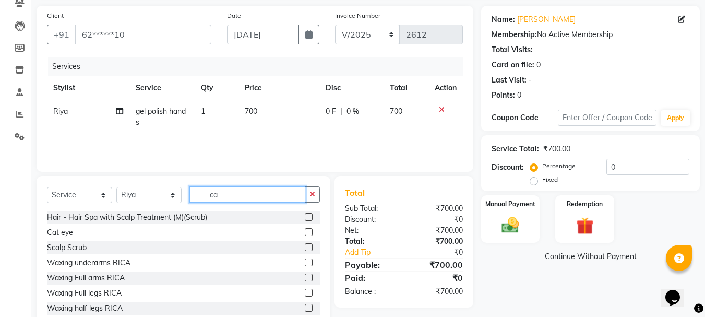
type input "ca"
click at [305, 232] on label at bounding box center [309, 232] width 8 height 8
click at [305, 232] on input "checkbox" at bounding box center [308, 232] width 7 height 7
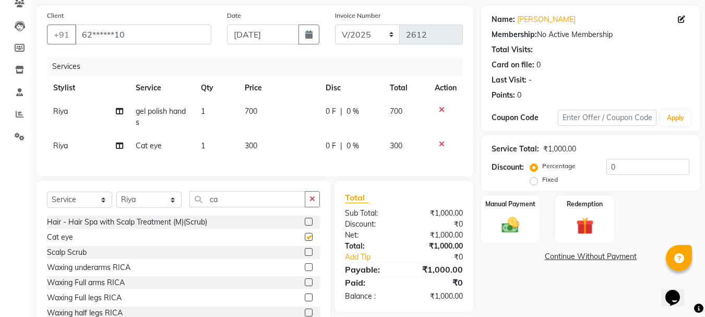
checkbox input "false"
click at [249, 142] on span "300" at bounding box center [251, 145] width 13 height 9
select select "90283"
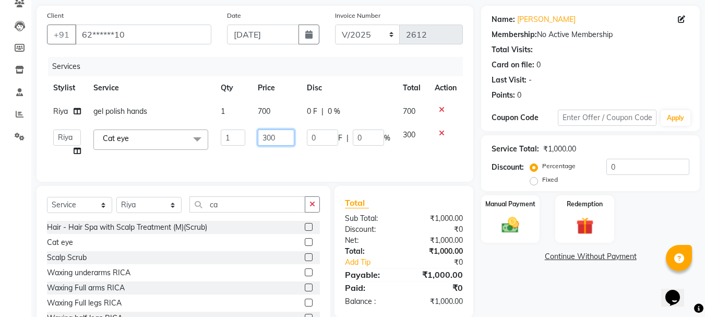
click at [272, 133] on input "300" at bounding box center [276, 137] width 36 height 16
type input "350"
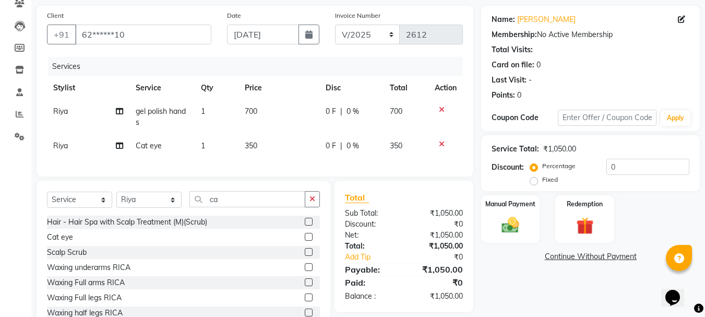
click at [272, 154] on td "350" at bounding box center [279, 145] width 81 height 23
select select "90283"
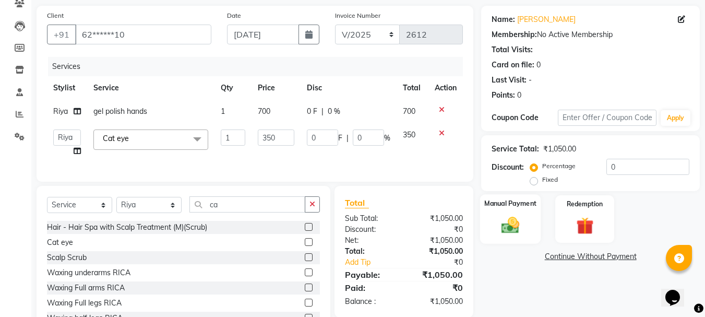
click at [504, 228] on img at bounding box center [510, 225] width 29 height 21
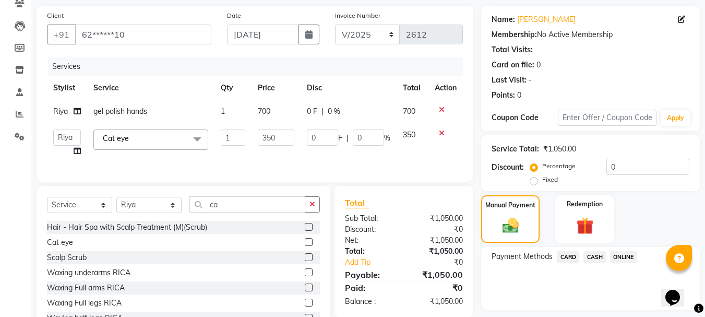
click at [623, 258] on span "ONLINE" at bounding box center [623, 257] width 27 height 12
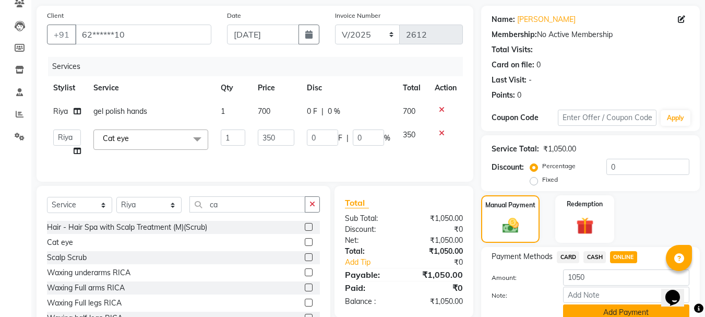
click at [587, 313] on button "Add Payment" at bounding box center [626, 312] width 126 height 16
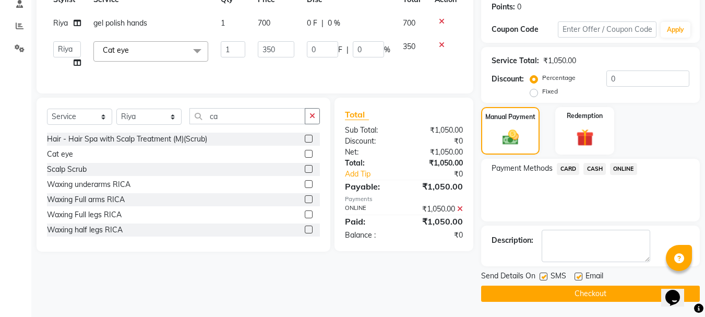
scroll to position [161, 0]
click at [575, 296] on button "Checkout" at bounding box center [590, 293] width 219 height 16
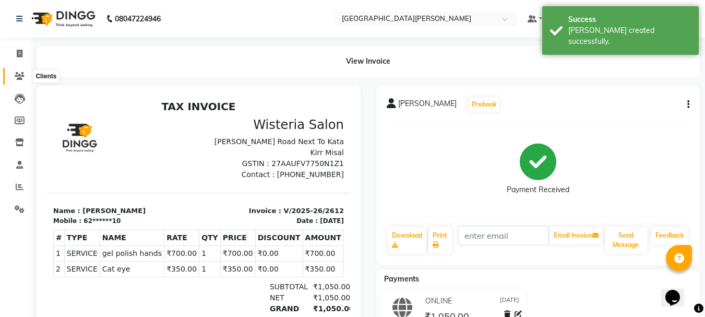
click at [17, 76] on icon at bounding box center [20, 76] width 10 height 8
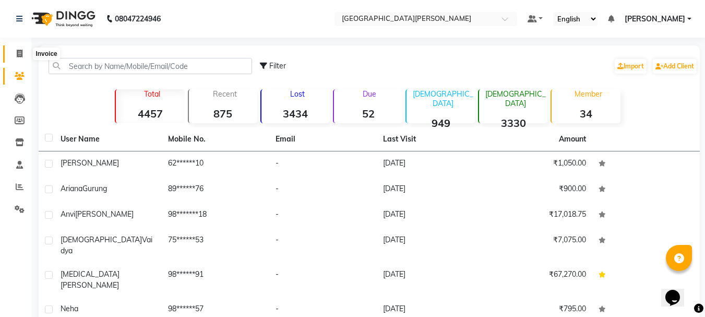
click at [22, 56] on icon at bounding box center [20, 54] width 6 height 8
select select "service"
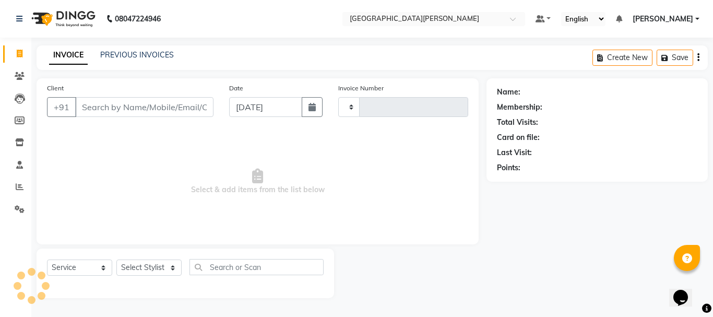
type input "2613"
select select "911"
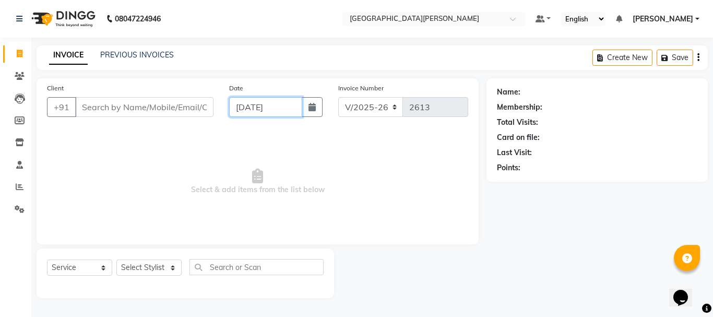
click at [246, 101] on input "[DATE]" at bounding box center [265, 107] width 73 height 20
select select "9"
select select "2025"
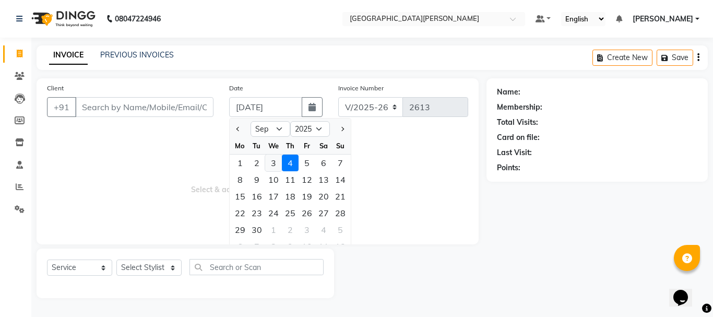
click at [273, 163] on div "3" at bounding box center [273, 163] width 17 height 17
type input "[DATE]"
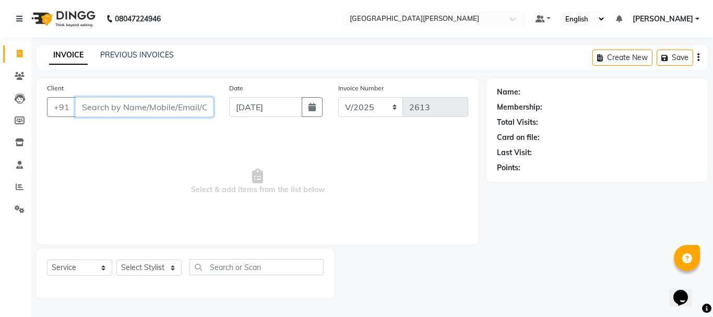
click at [178, 104] on input "Client" at bounding box center [144, 107] width 138 height 20
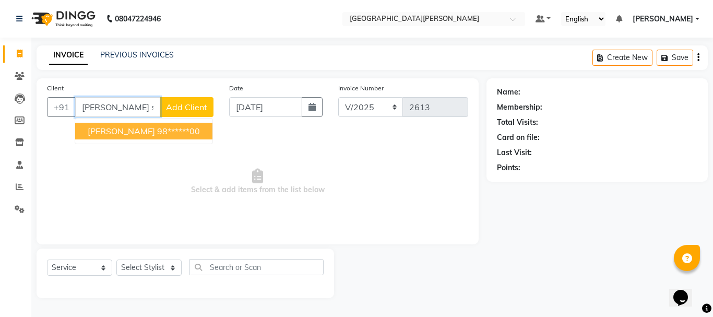
click at [185, 128] on ngb-highlight "98******00" at bounding box center [178, 131] width 43 height 10
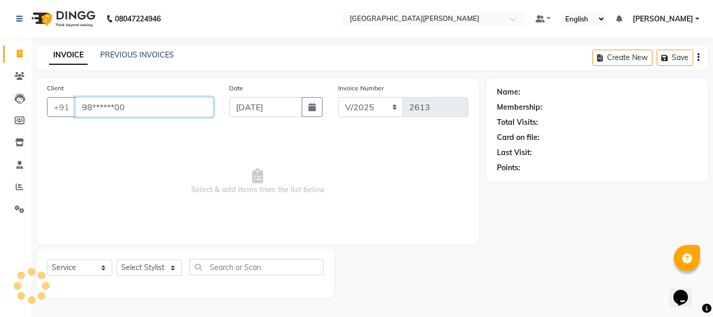
type input "98******00"
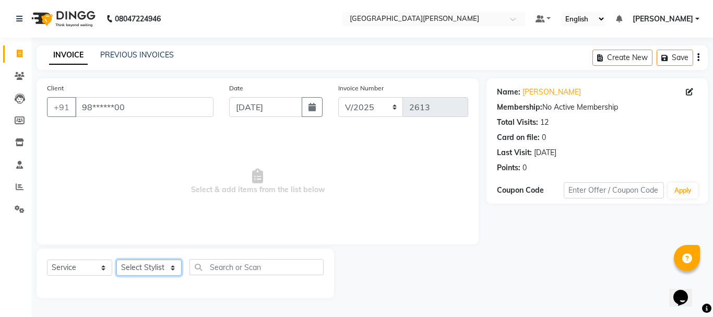
click at [173, 265] on select "Select Stylist [PERSON_NAME] [PERSON_NAME] [PERSON_NAME] [PERSON_NAME] [PERSON_…" at bounding box center [148, 268] width 65 height 16
select select "53875"
click at [116, 260] on select "Select Stylist [PERSON_NAME] [PERSON_NAME] [PERSON_NAME] [PERSON_NAME] [PERSON_…" at bounding box center [148, 268] width 65 height 16
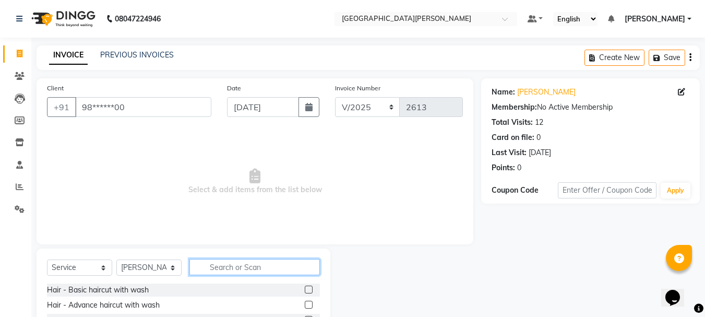
click at [235, 264] on input "text" at bounding box center [255, 267] width 131 height 16
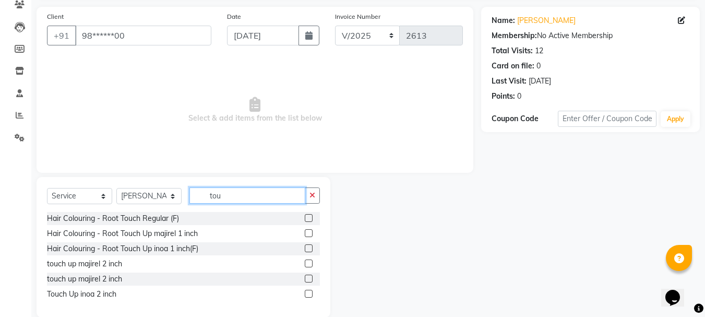
scroll to position [88, 0]
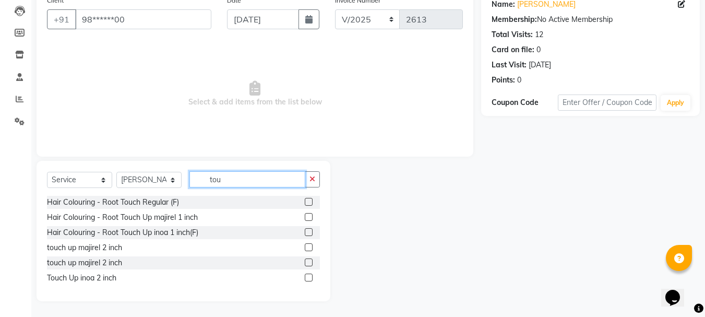
type input "tou"
click at [308, 281] on div at bounding box center [308, 279] width 7 height 11
click at [308, 278] on label at bounding box center [309, 278] width 8 height 8
click at [308, 278] on input "checkbox" at bounding box center [308, 278] width 7 height 7
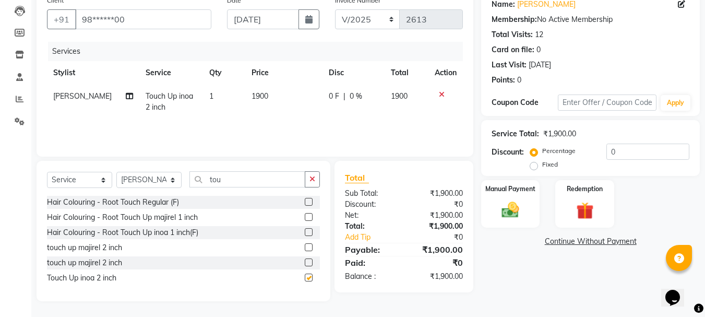
checkbox input "false"
click at [510, 202] on img at bounding box center [510, 209] width 29 height 21
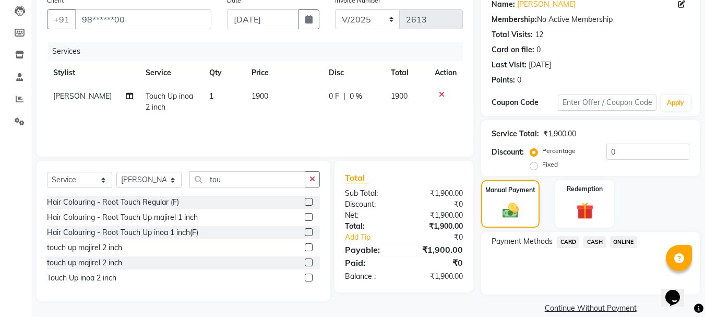
click at [569, 241] on span "CARD" at bounding box center [568, 242] width 22 height 12
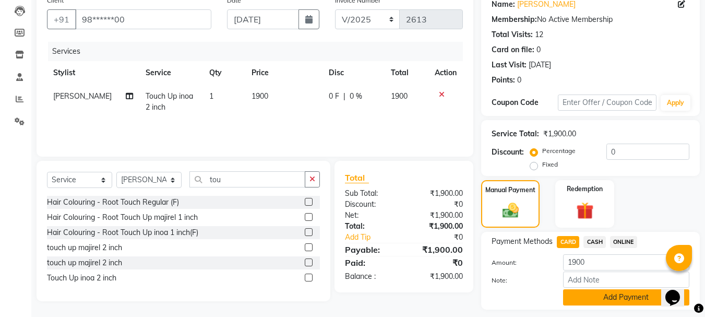
click at [573, 294] on button "Add Payment" at bounding box center [626, 297] width 126 height 16
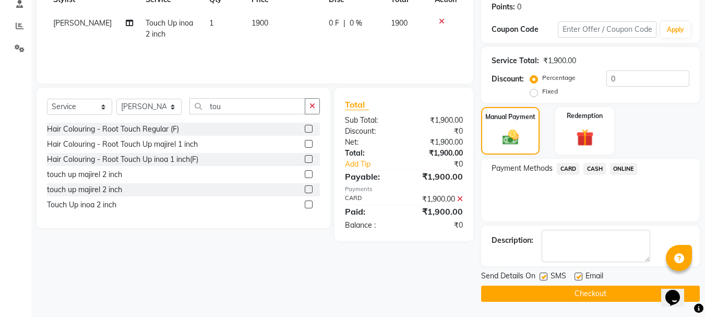
scroll to position [161, 0]
click at [547, 297] on button "Checkout" at bounding box center [590, 293] width 219 height 16
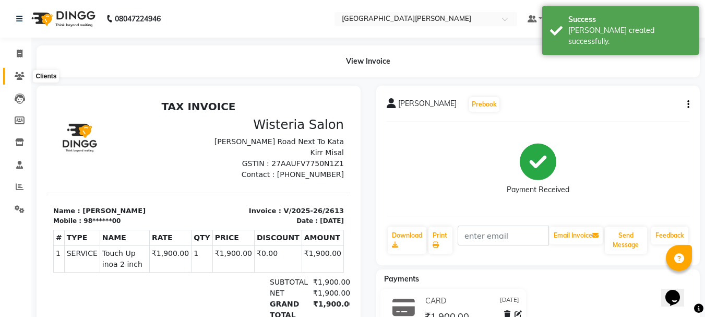
click at [19, 71] on span at bounding box center [19, 76] width 18 height 12
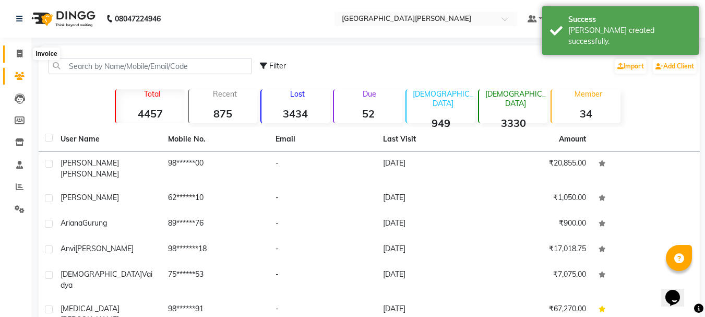
click at [19, 51] on icon at bounding box center [20, 54] width 6 height 8
select select "service"
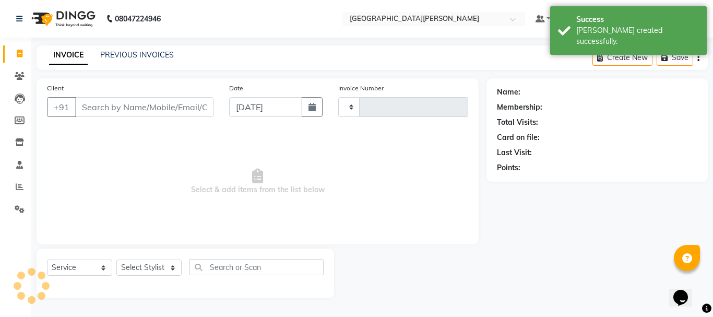
type input "2614"
select select "911"
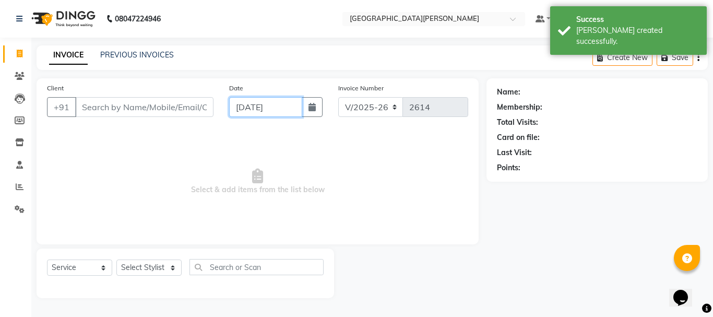
click at [241, 103] on input "[DATE]" at bounding box center [265, 107] width 73 height 20
select select "9"
select select "2025"
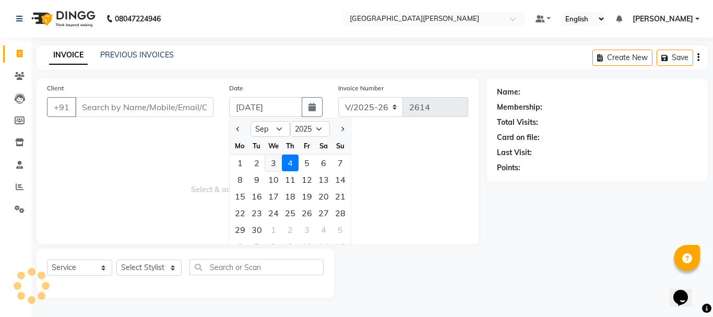
click at [273, 161] on div "3" at bounding box center [273, 163] width 17 height 17
type input "[DATE]"
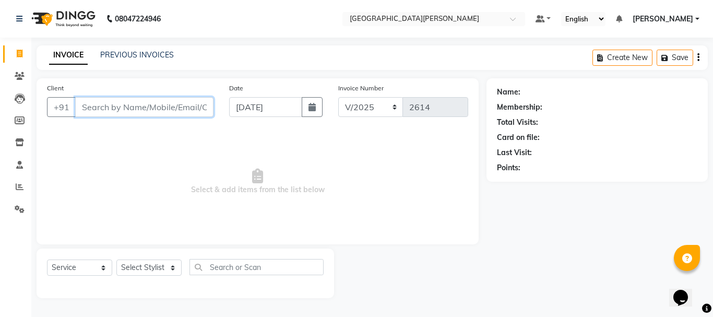
click at [137, 107] on input "Client" at bounding box center [144, 107] width 138 height 20
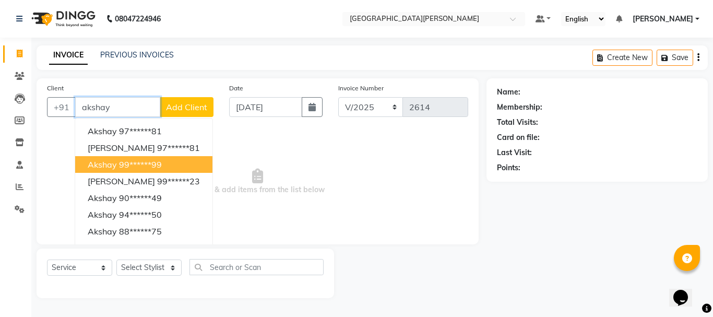
click at [137, 168] on ngb-highlight "99******99" at bounding box center [140, 164] width 43 height 10
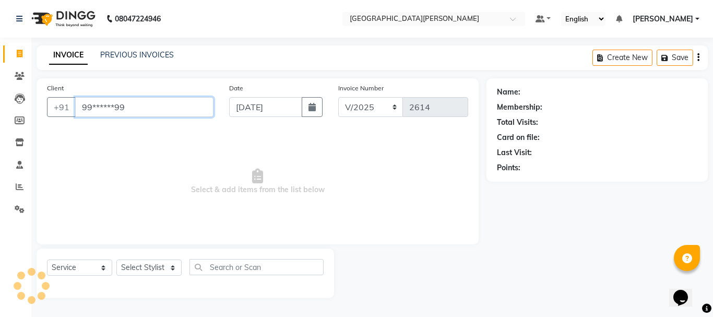
type input "99******99"
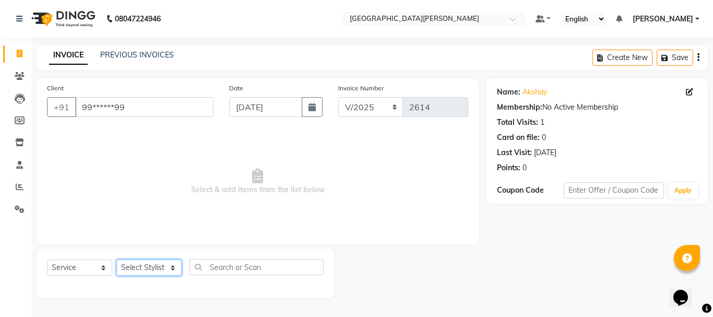
click at [172, 273] on select "Select Stylist [PERSON_NAME] [PERSON_NAME] [PERSON_NAME] [PERSON_NAME] [PERSON_…" at bounding box center [148, 268] width 65 height 16
select select "53875"
click at [116, 260] on select "Select Stylist [PERSON_NAME] [PERSON_NAME] [PERSON_NAME] [PERSON_NAME] [PERSON_…" at bounding box center [148, 268] width 65 height 16
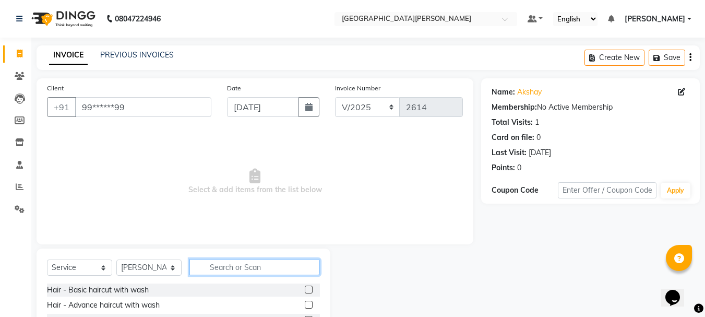
click at [228, 267] on input "text" at bounding box center [255, 267] width 131 height 16
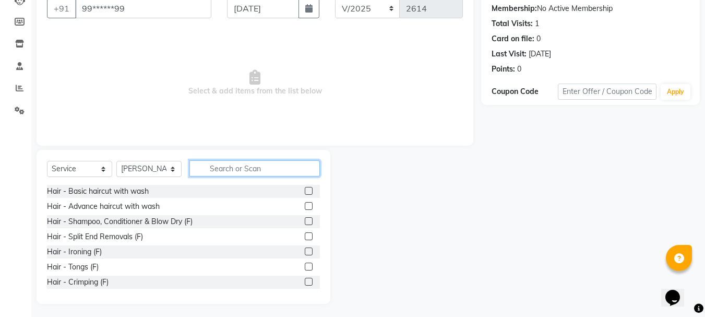
scroll to position [101, 0]
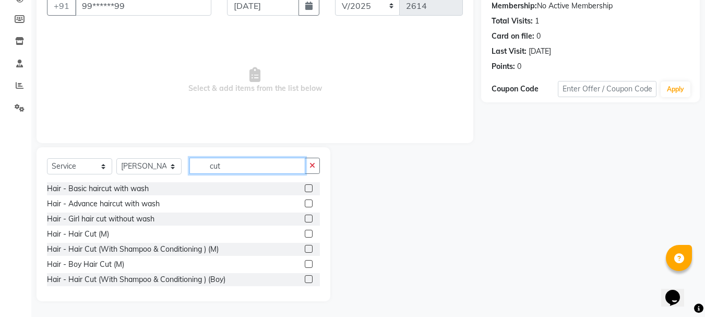
type input "cut"
click at [305, 235] on label at bounding box center [309, 234] width 8 height 8
click at [305, 235] on input "checkbox" at bounding box center [308, 234] width 7 height 7
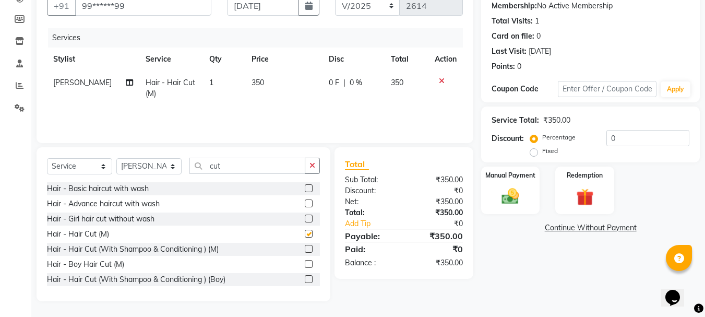
checkbox input "false"
click at [517, 189] on img at bounding box center [510, 196] width 29 height 21
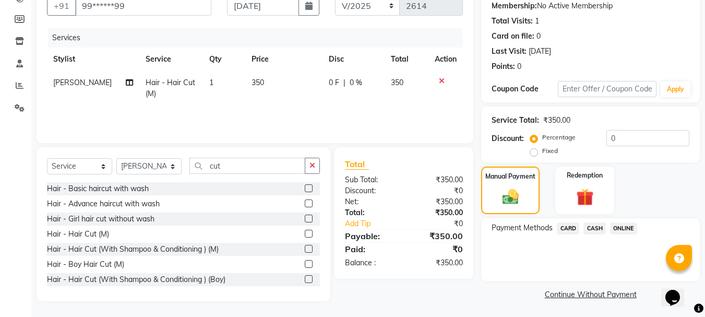
click at [627, 225] on span "ONLINE" at bounding box center [623, 228] width 27 height 12
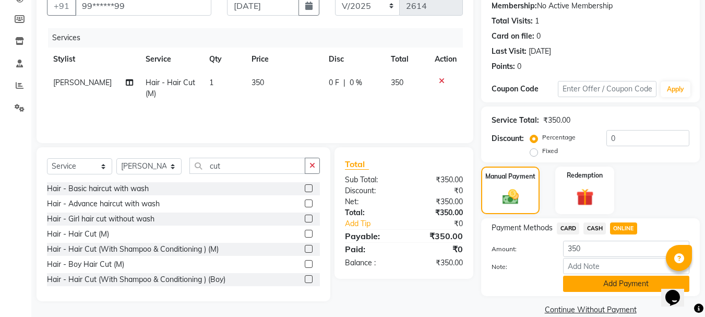
click at [586, 287] on button "Add Payment" at bounding box center [626, 284] width 126 height 16
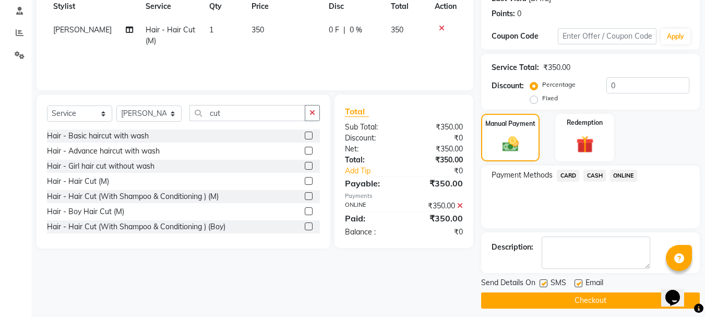
scroll to position [161, 0]
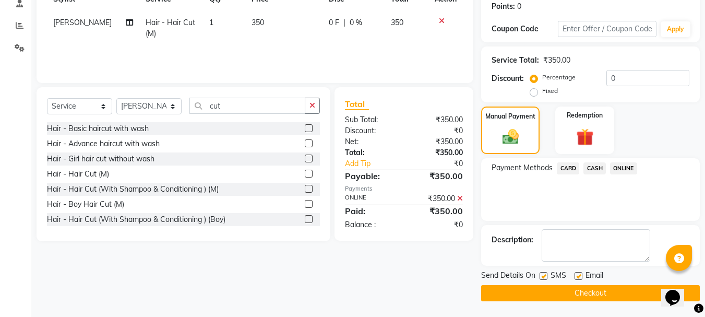
click at [558, 292] on button "Checkout" at bounding box center [590, 293] width 219 height 16
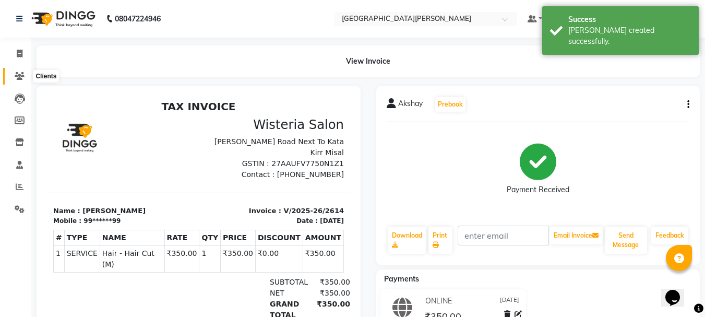
click at [20, 73] on icon at bounding box center [20, 76] width 10 height 8
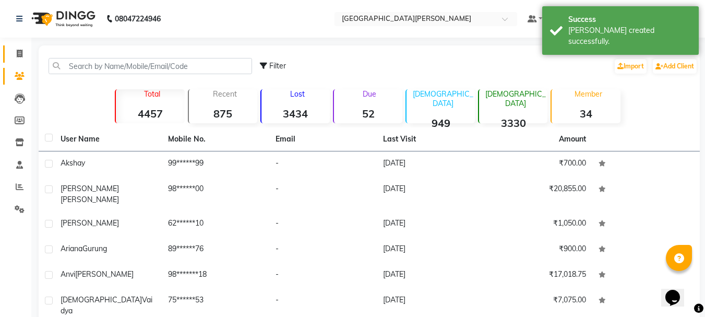
click at [22, 47] on link "Invoice" at bounding box center [15, 53] width 25 height 17
select select "service"
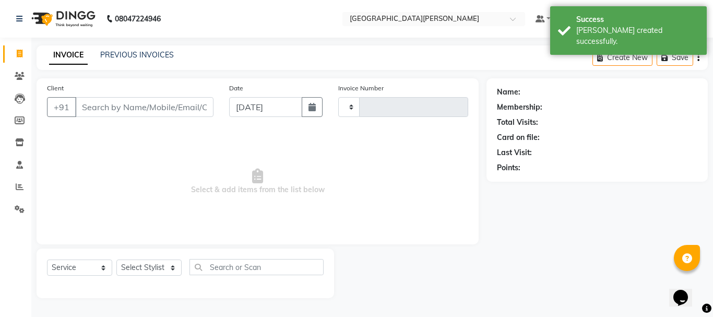
type input "2615"
select select "911"
click at [235, 105] on input "[DATE]" at bounding box center [265, 107] width 73 height 20
select select "9"
select select "2025"
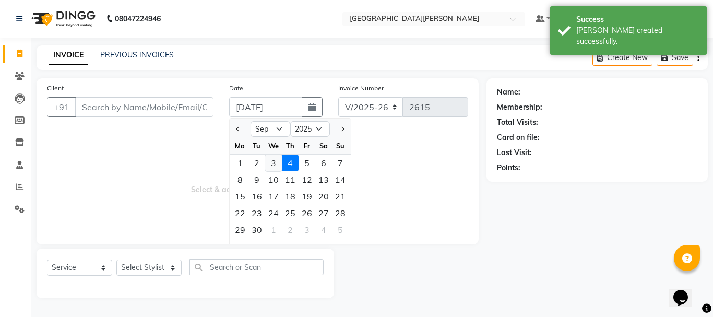
click at [275, 164] on div "3" at bounding box center [273, 163] width 17 height 17
type input "[DATE]"
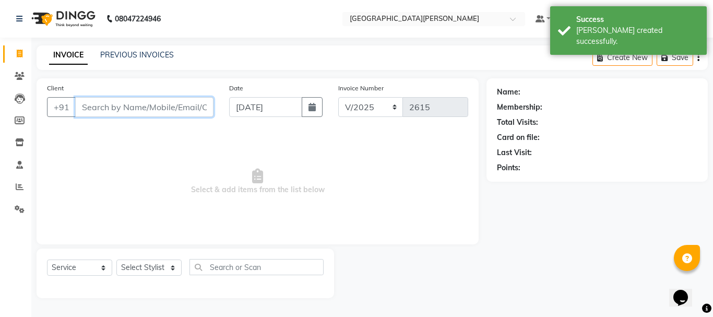
click at [158, 109] on input "Client" at bounding box center [144, 107] width 138 height 20
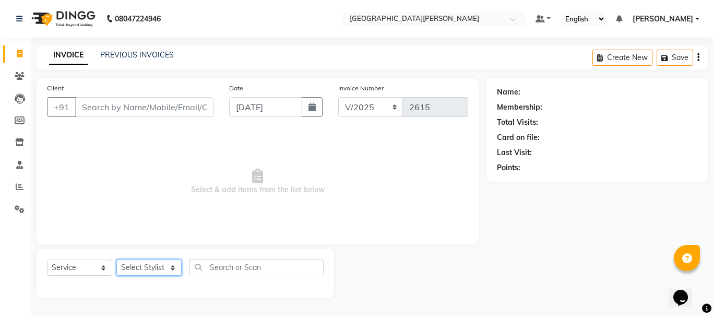
click at [172, 270] on select "Select Stylist [PERSON_NAME] [PERSON_NAME] [PERSON_NAME] [PERSON_NAME] [PERSON_…" at bounding box center [148, 268] width 65 height 16
select select "53875"
click at [116, 260] on select "Select Stylist [PERSON_NAME] [PERSON_NAME] [PERSON_NAME] [PERSON_NAME] [PERSON_…" at bounding box center [148, 268] width 65 height 16
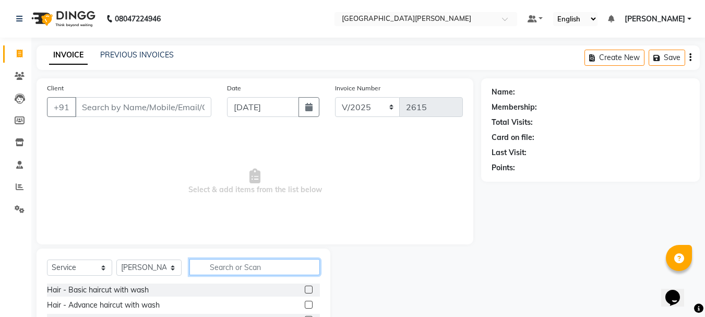
click at [227, 268] on input "text" at bounding box center [255, 267] width 131 height 16
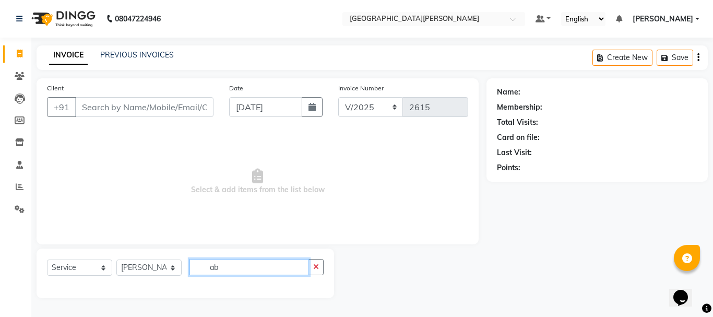
type input "a"
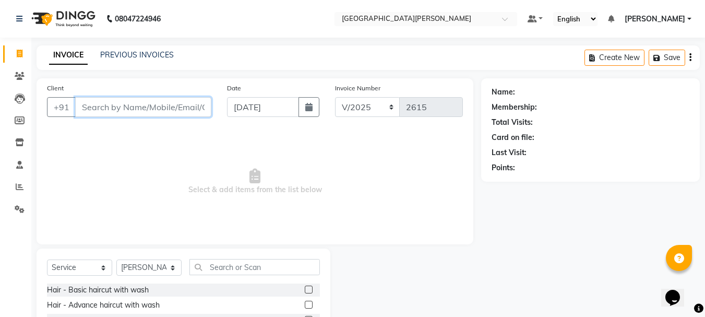
click at [150, 109] on input "Client" at bounding box center [143, 107] width 136 height 20
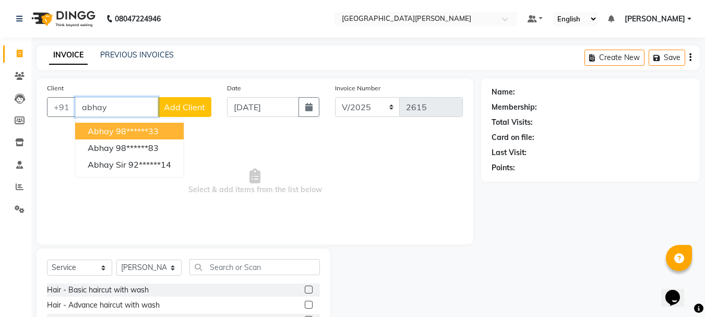
click at [155, 133] on ngb-highlight "98******33" at bounding box center [137, 131] width 43 height 10
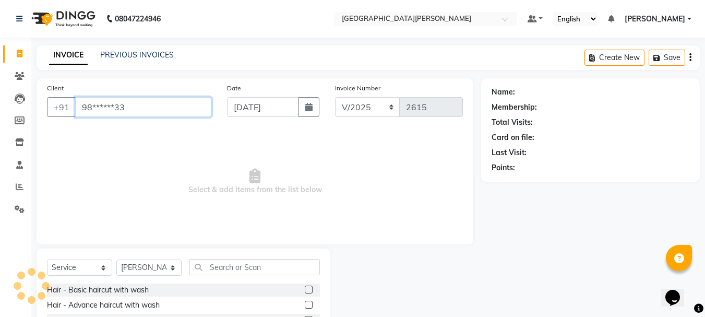
type input "98******33"
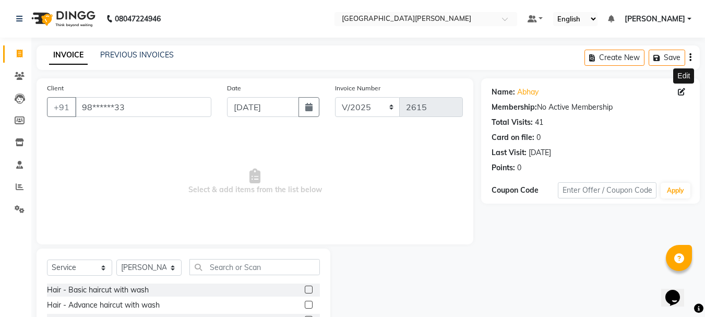
click at [683, 87] on span at bounding box center [683, 92] width 11 height 11
click at [682, 95] on icon at bounding box center [681, 91] width 7 height 7
select select "22"
select select "[DEMOGRAPHIC_DATA]"
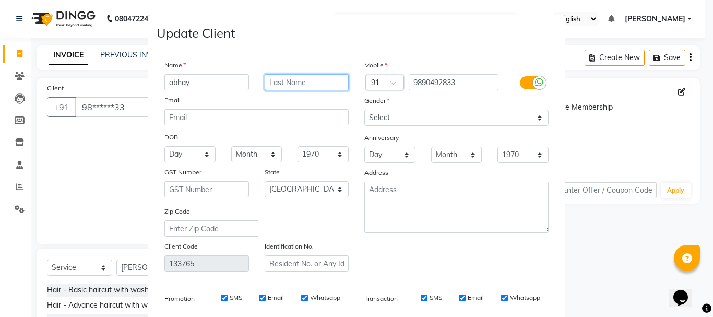
click at [303, 85] on input "text" at bounding box center [307, 82] width 85 height 16
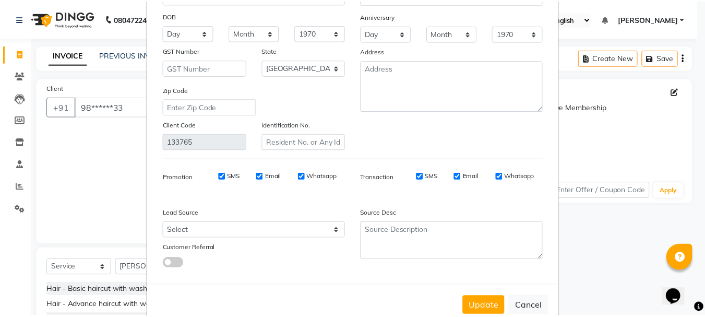
scroll to position [146, 0]
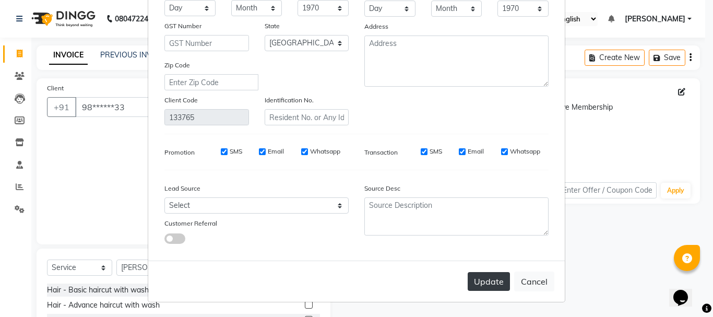
type input "spa"
click at [484, 279] on button "Update" at bounding box center [489, 281] width 42 height 19
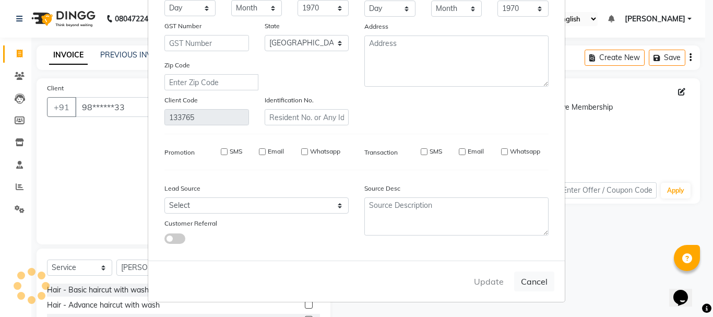
select select
select select "null"
select select
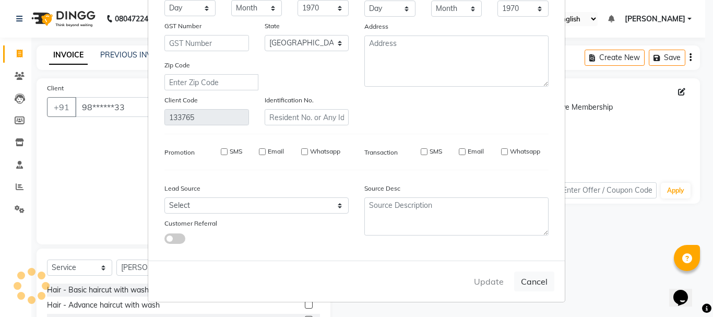
select select
checkbox input "false"
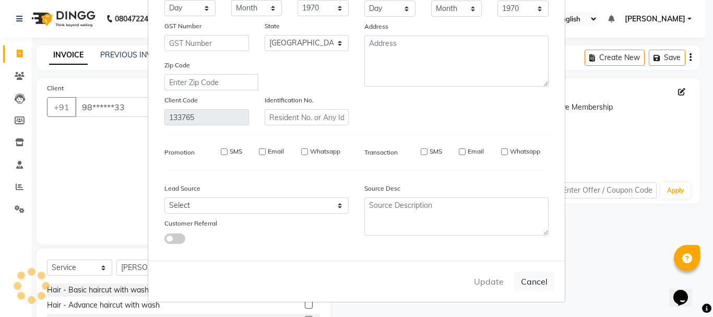
checkbox input "false"
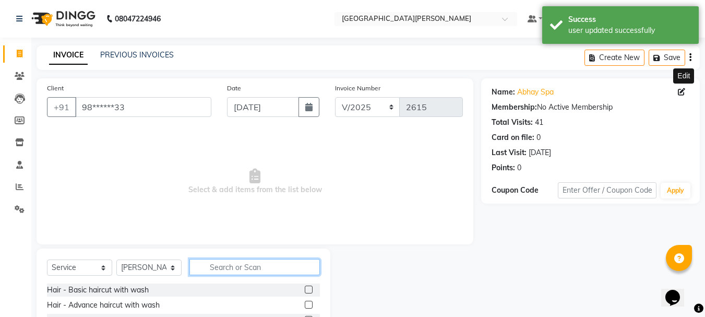
click at [226, 265] on input "text" at bounding box center [255, 267] width 131 height 16
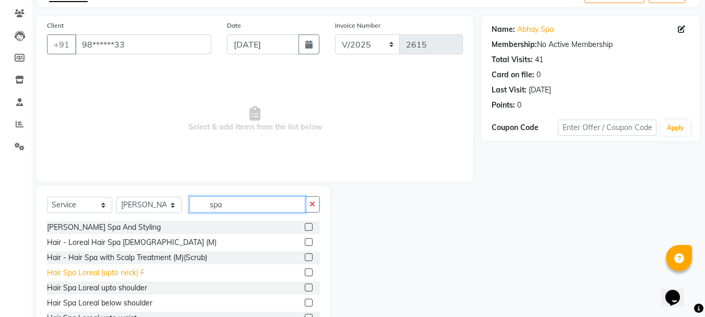
scroll to position [66, 0]
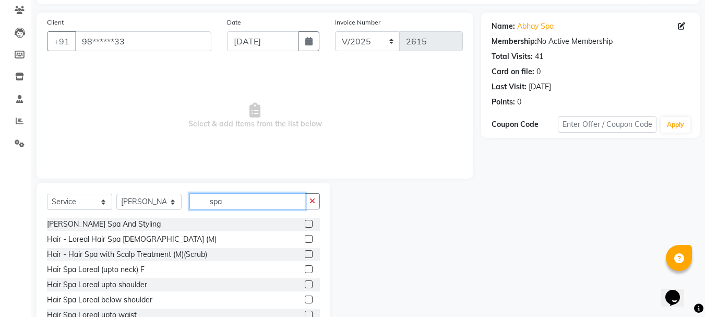
type input "spa"
click at [305, 239] on label at bounding box center [309, 239] width 8 height 8
click at [305, 239] on input "checkbox" at bounding box center [308, 239] width 7 height 7
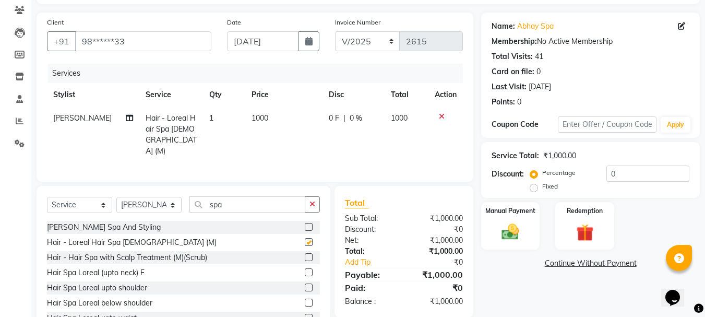
checkbox input "false"
click at [247, 124] on td "1000" at bounding box center [283, 135] width 77 height 56
select select "53875"
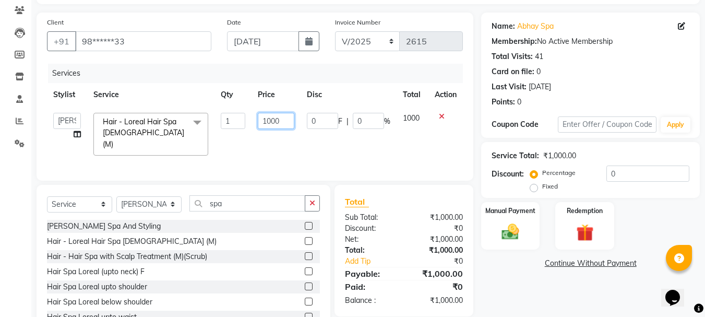
click at [278, 122] on input "1000" at bounding box center [276, 121] width 36 height 16
type input "1"
type input "2040"
click at [382, 149] on td "0 F | 0 %" at bounding box center [349, 134] width 96 height 55
select select "53875"
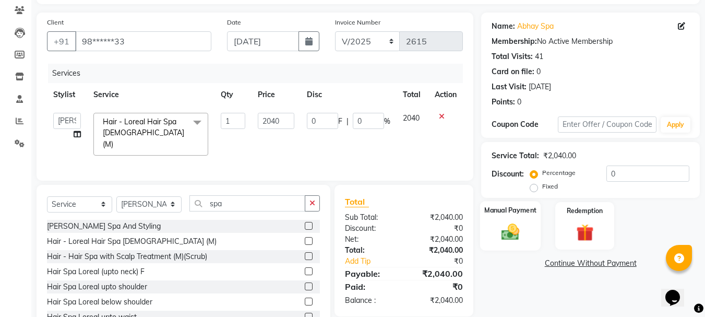
click at [529, 235] on div "Manual Payment" at bounding box center [510, 226] width 61 height 50
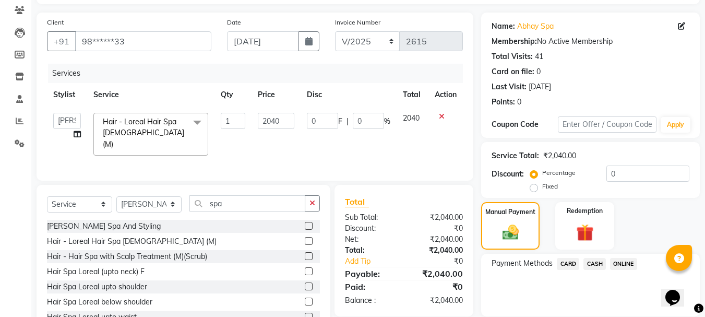
click at [628, 264] on span "ONLINE" at bounding box center [623, 264] width 27 height 12
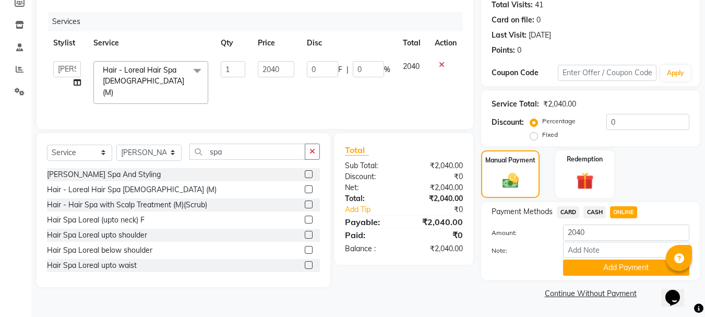
click at [628, 264] on button "Add Payment" at bounding box center [626, 268] width 126 height 16
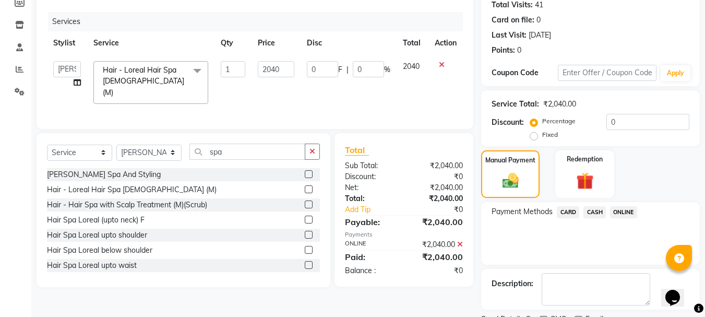
scroll to position [161, 0]
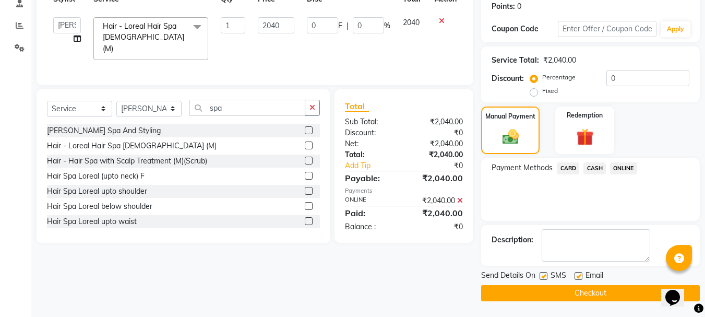
click at [561, 289] on button "Checkout" at bounding box center [590, 293] width 219 height 16
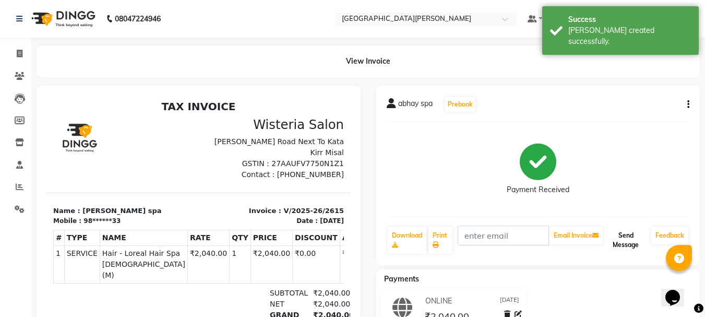
click at [634, 241] on button "Send Message" at bounding box center [626, 240] width 42 height 27
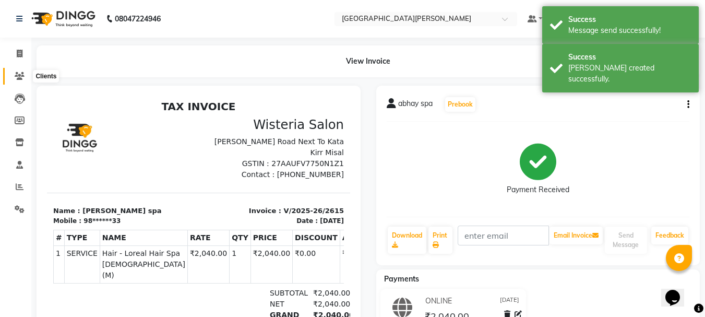
click at [18, 72] on icon at bounding box center [20, 76] width 10 height 8
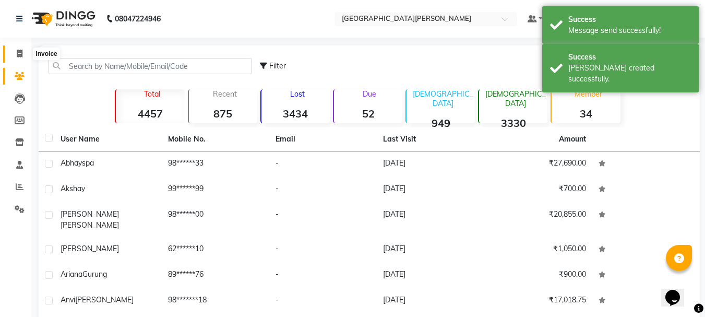
click at [19, 54] on icon at bounding box center [20, 54] width 6 height 8
select select "service"
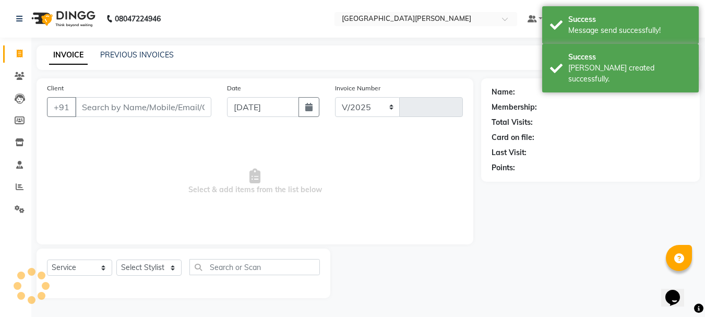
select select "911"
type input "2616"
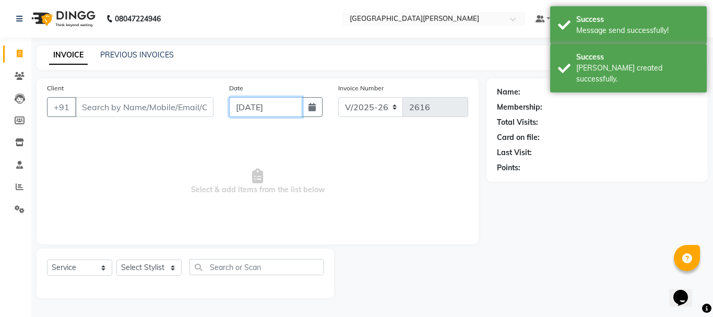
click at [249, 102] on input "[DATE]" at bounding box center [265, 107] width 73 height 20
select select "9"
select select "2025"
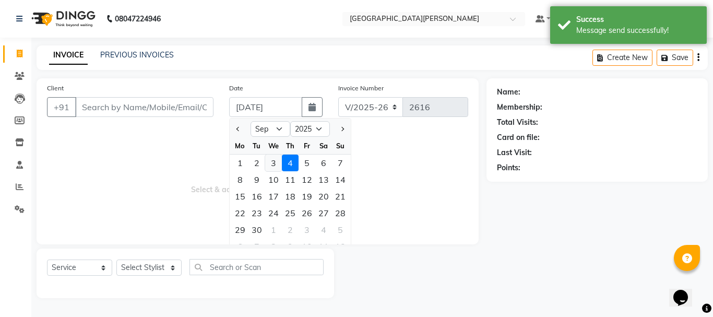
click at [278, 164] on div "3" at bounding box center [273, 163] width 17 height 17
type input "[DATE]"
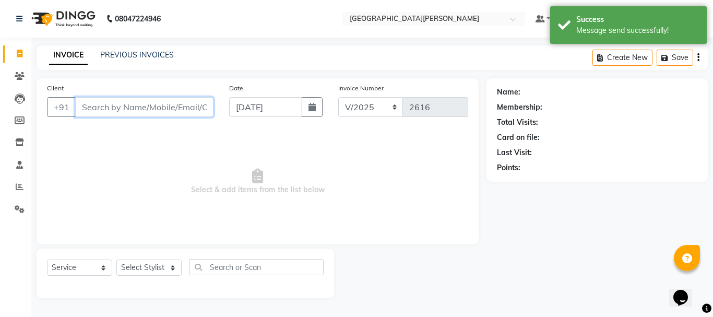
click at [130, 98] on input "Client" at bounding box center [144, 107] width 138 height 20
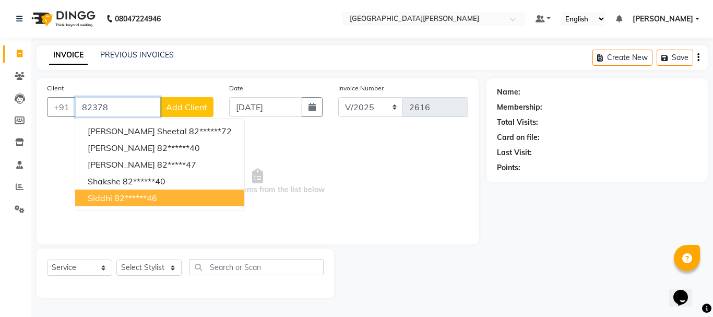
click at [119, 199] on ngb-highlight "82******46" at bounding box center [135, 198] width 43 height 10
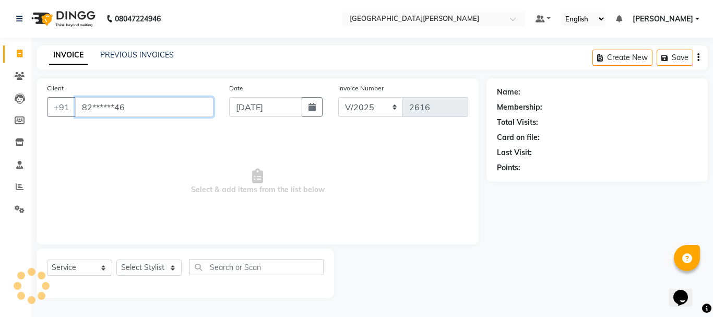
type input "82******46"
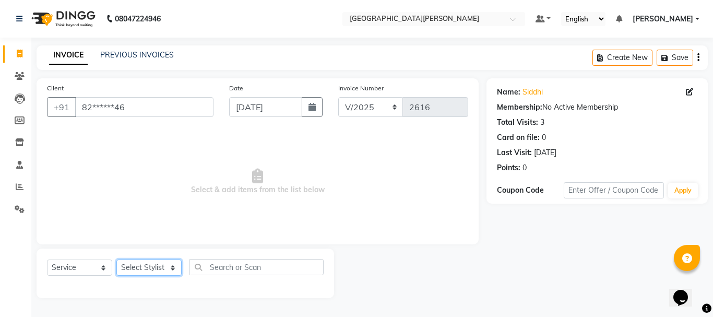
click at [173, 269] on select "Select Stylist [PERSON_NAME] [PERSON_NAME] [PERSON_NAME] [PERSON_NAME] [PERSON_…" at bounding box center [148, 268] width 65 height 16
select select "47321"
click at [116, 260] on select "Select Stylist [PERSON_NAME] [PERSON_NAME] [PERSON_NAME] [PERSON_NAME] [PERSON_…" at bounding box center [148, 268] width 65 height 16
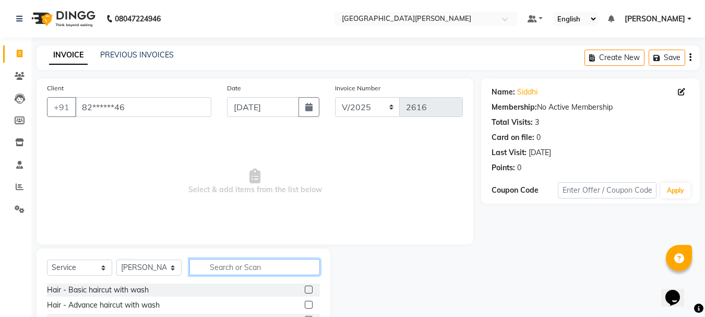
click at [232, 263] on input "text" at bounding box center [255, 267] width 131 height 16
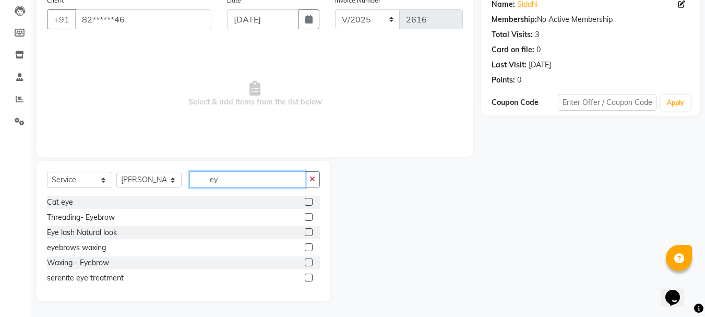
scroll to position [88, 0]
type input "ey"
click at [308, 216] on label at bounding box center [309, 217] width 8 height 8
click at [308, 216] on input "checkbox" at bounding box center [308, 217] width 7 height 7
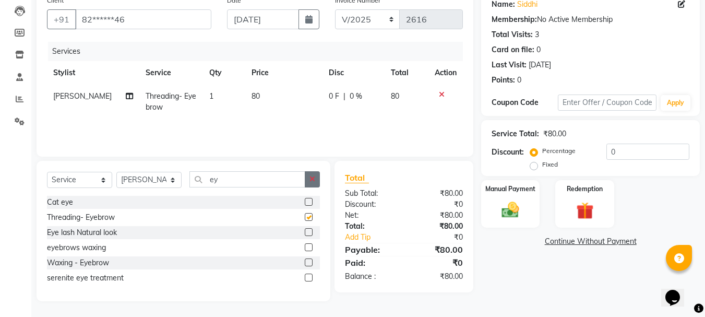
checkbox input "false"
click at [312, 180] on icon "button" at bounding box center [313, 178] width 6 height 7
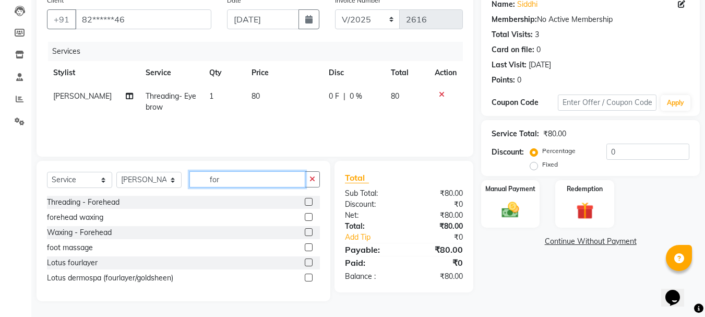
scroll to position [79, 0]
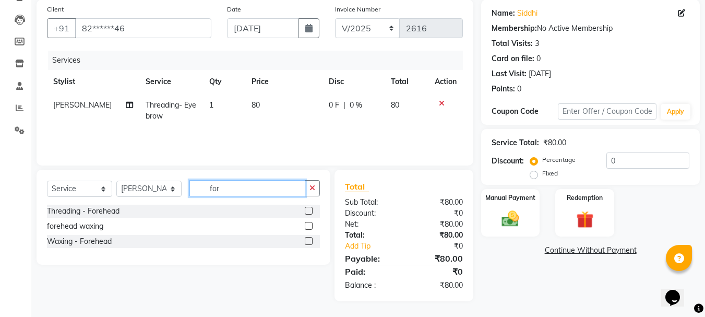
type input "for"
click at [311, 208] on label at bounding box center [309, 211] width 8 height 8
click at [311, 208] on input "checkbox" at bounding box center [308, 211] width 7 height 7
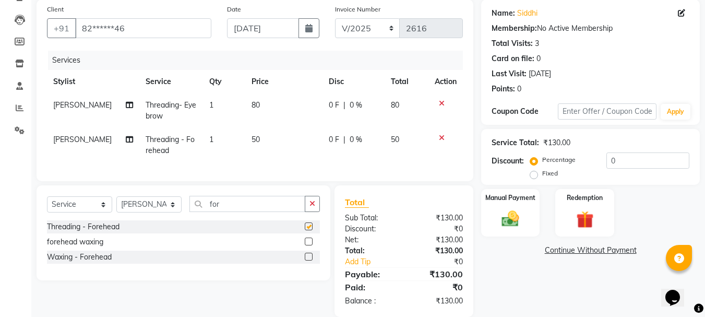
checkbox input "false"
click at [312, 207] on icon "button" at bounding box center [313, 203] width 6 height 7
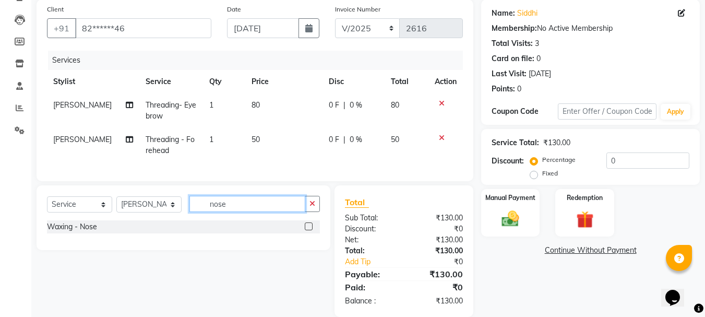
type input "nose"
click at [309, 230] on label at bounding box center [309, 226] width 8 height 8
click at [309, 230] on input "checkbox" at bounding box center [308, 226] width 7 height 7
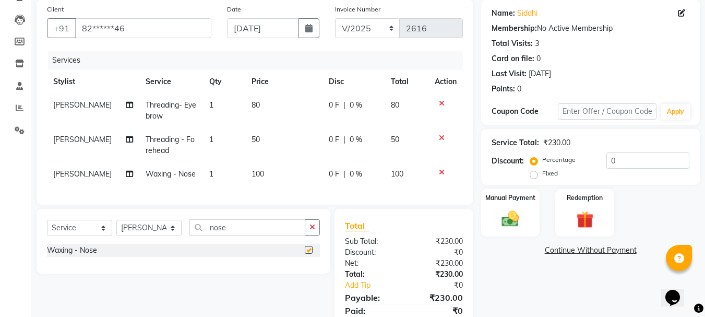
checkbox input "false"
click at [315, 231] on icon "button" at bounding box center [313, 226] width 6 height 7
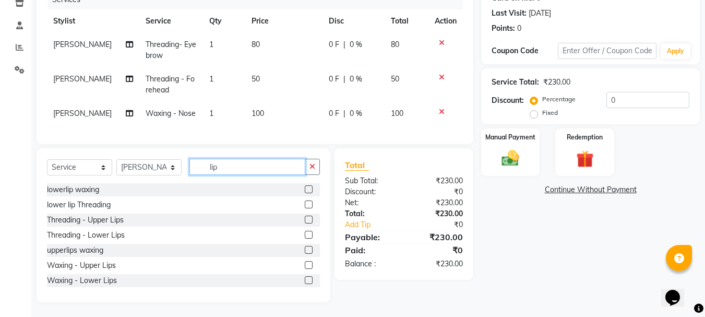
scroll to position [148, 0]
type input "lip"
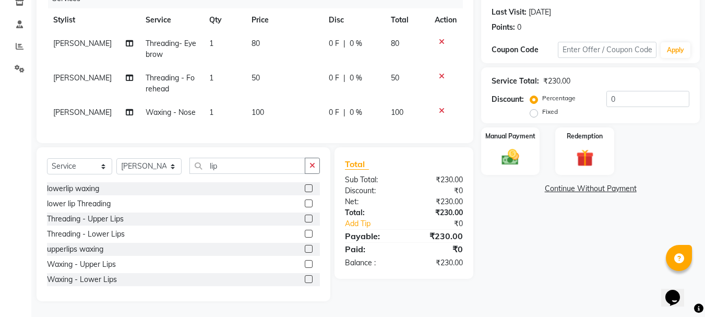
click at [305, 188] on label at bounding box center [309, 188] width 8 height 8
click at [305, 188] on input "checkbox" at bounding box center [308, 188] width 7 height 7
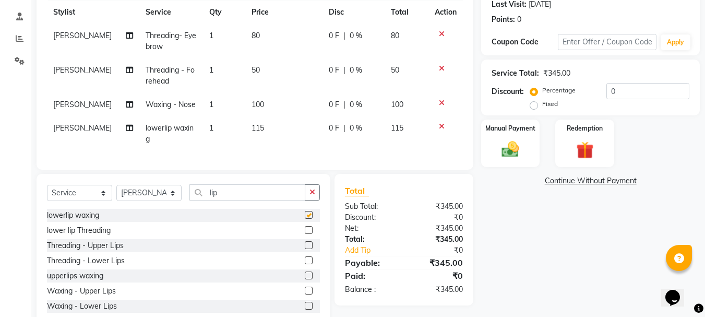
checkbox input "false"
click at [305, 279] on label at bounding box center [309, 276] width 8 height 8
click at [305, 279] on input "checkbox" at bounding box center [308, 276] width 7 height 7
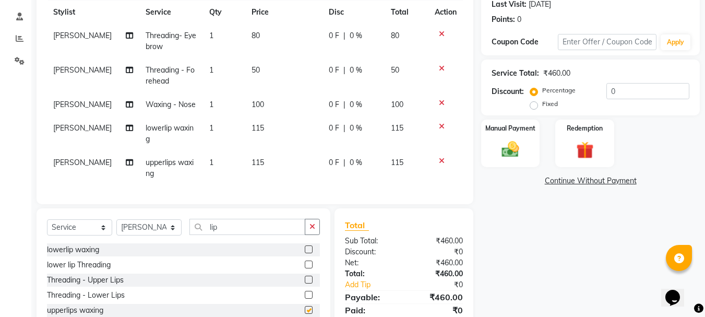
checkbox input "false"
click at [311, 230] on icon "button" at bounding box center [313, 226] width 6 height 7
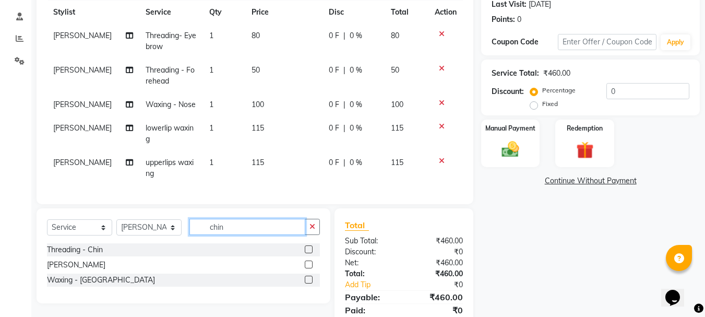
type input "chin"
click at [307, 268] on label at bounding box center [309, 265] width 8 height 8
click at [307, 268] on input "checkbox" at bounding box center [308, 265] width 7 height 7
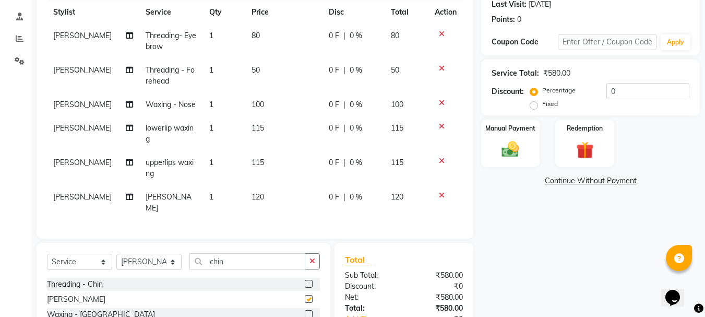
checkbox input "false"
click at [254, 109] on td "100" at bounding box center [283, 104] width 77 height 23
select select "47321"
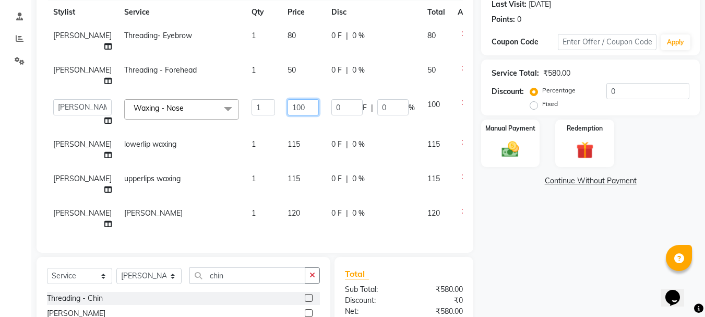
click at [288, 115] on input "100" at bounding box center [303, 107] width 31 height 16
type input "115"
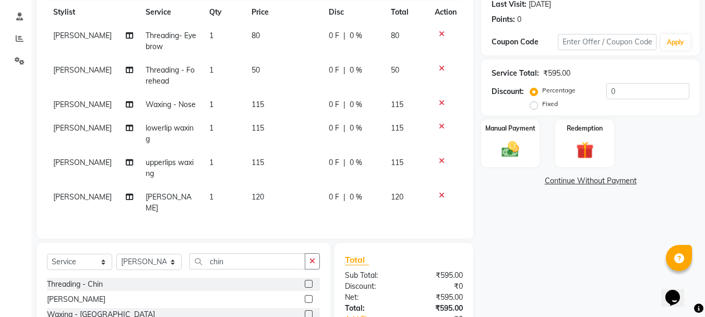
click at [262, 152] on tbody "[PERSON_NAME] Threading- Eyebrow 1 80 0 F | 0 % 80 [PERSON_NAME] Threading - Fo…" at bounding box center [255, 122] width 416 height 196
click at [499, 162] on div "Manual Payment" at bounding box center [510, 144] width 61 height 50
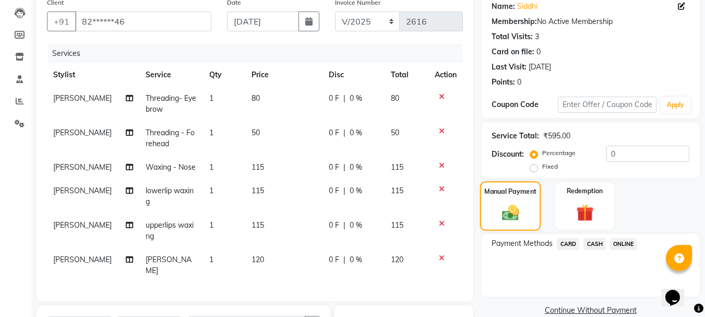
scroll to position [111, 0]
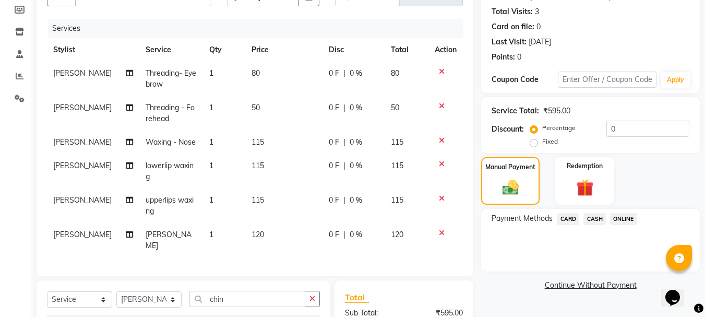
click at [628, 217] on span "ONLINE" at bounding box center [623, 219] width 27 height 12
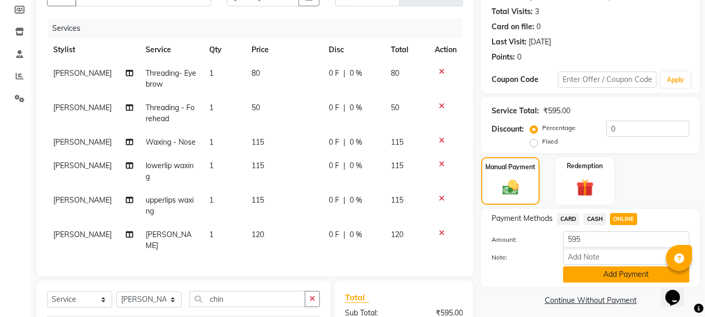
click at [601, 274] on button "Add Payment" at bounding box center [626, 274] width 126 height 16
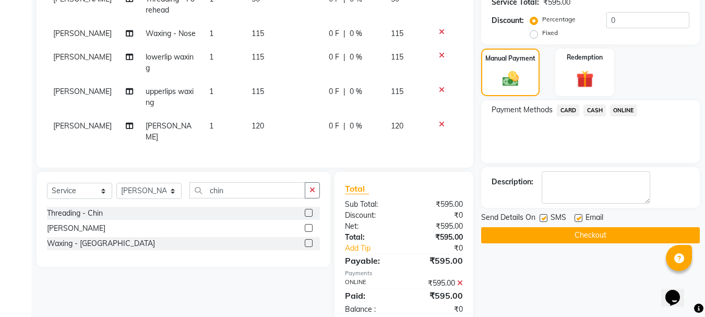
scroll to position [232, 0]
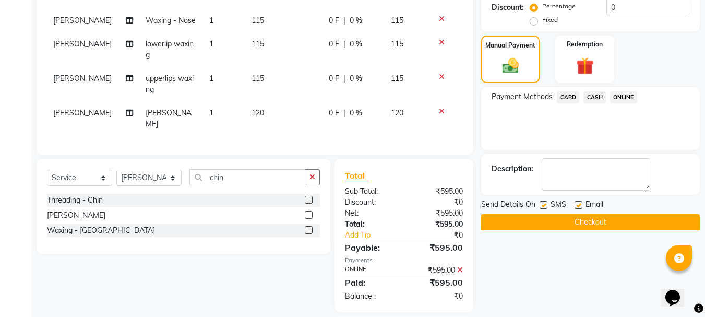
click at [575, 220] on button "Checkout" at bounding box center [590, 222] width 219 height 16
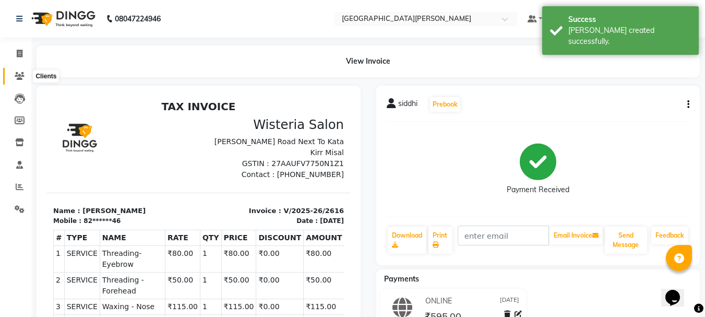
click at [19, 77] on icon at bounding box center [20, 76] width 10 height 8
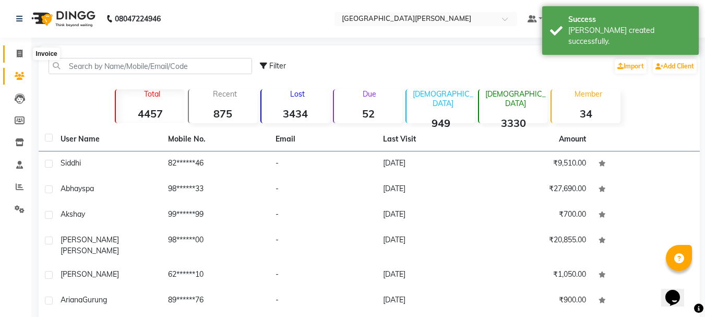
click at [20, 54] on icon at bounding box center [20, 54] width 6 height 8
select select "911"
select select "service"
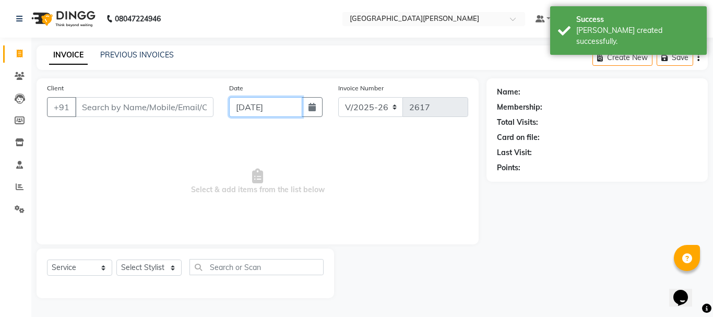
click at [237, 104] on input "[DATE]" at bounding box center [265, 107] width 73 height 20
select select "9"
select select "2025"
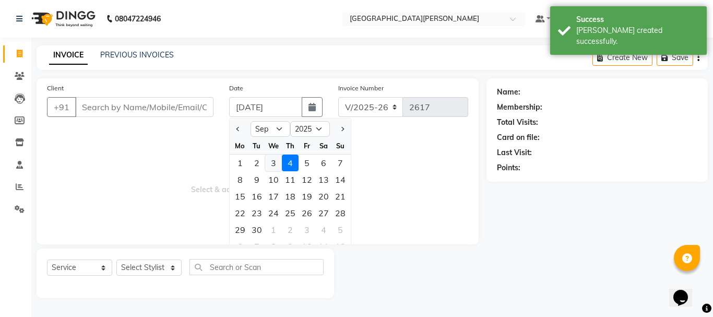
click at [273, 163] on div "3" at bounding box center [273, 163] width 17 height 17
type input "[DATE]"
